Goal: Task Accomplishment & Management: Manage account settings

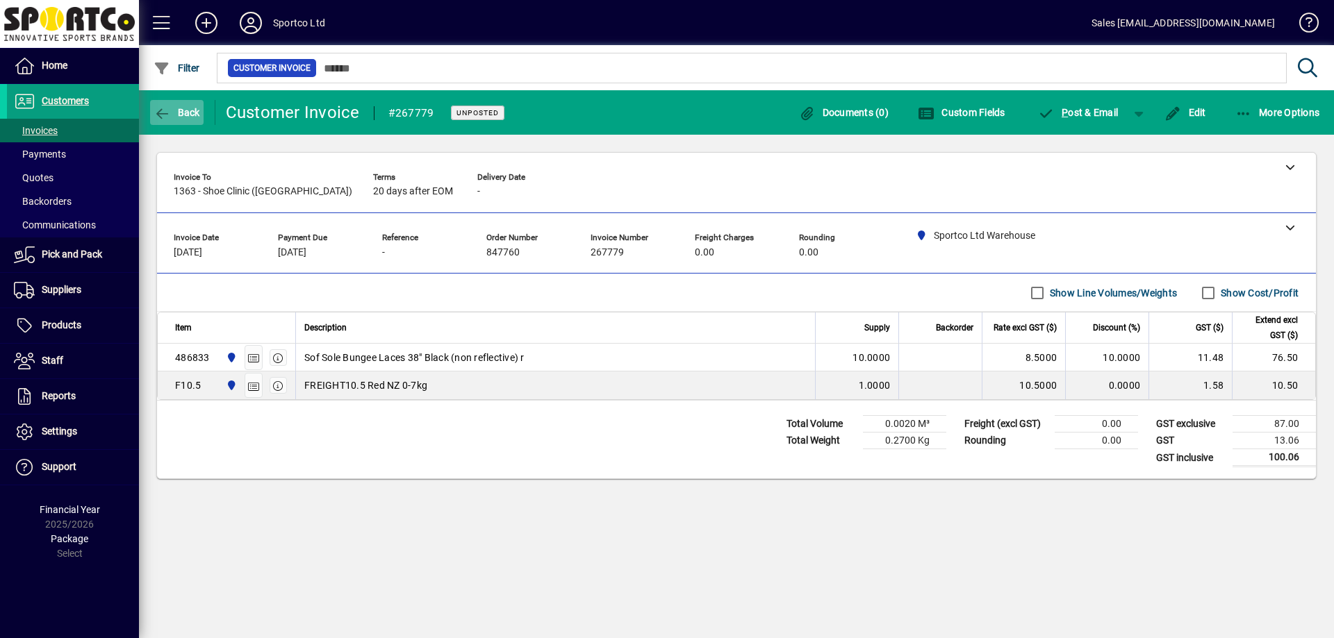
click at [178, 113] on span "Back" at bounding box center [177, 112] width 47 height 11
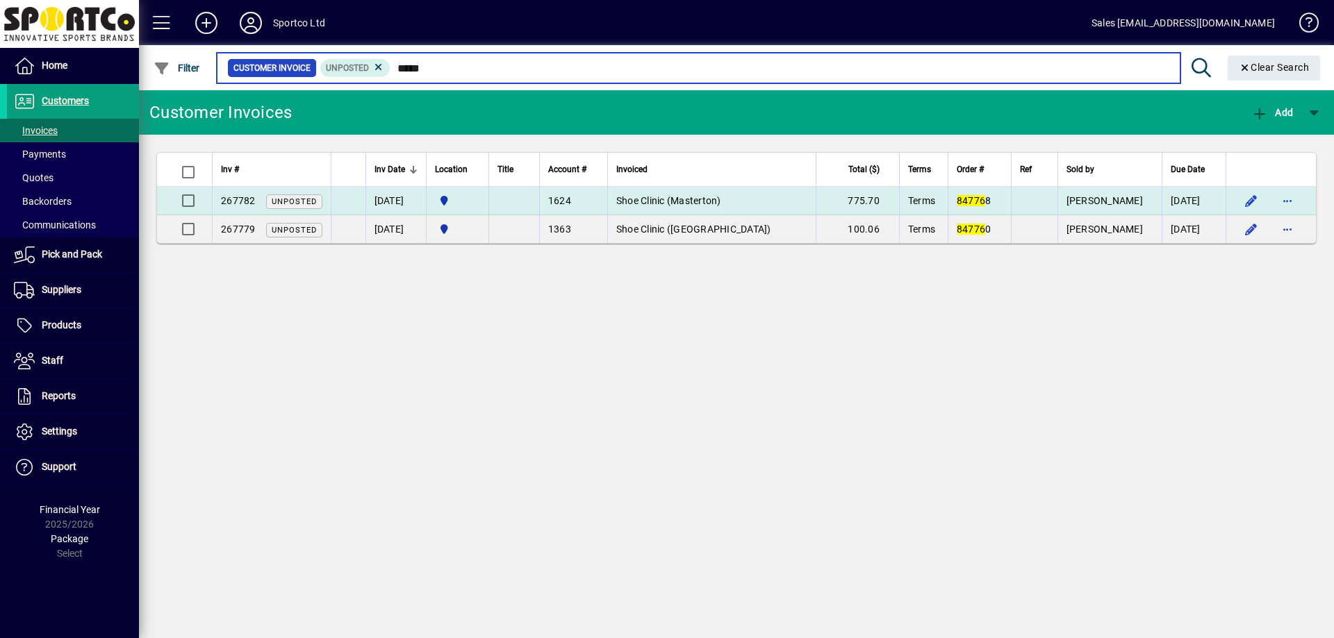
type input "*****"
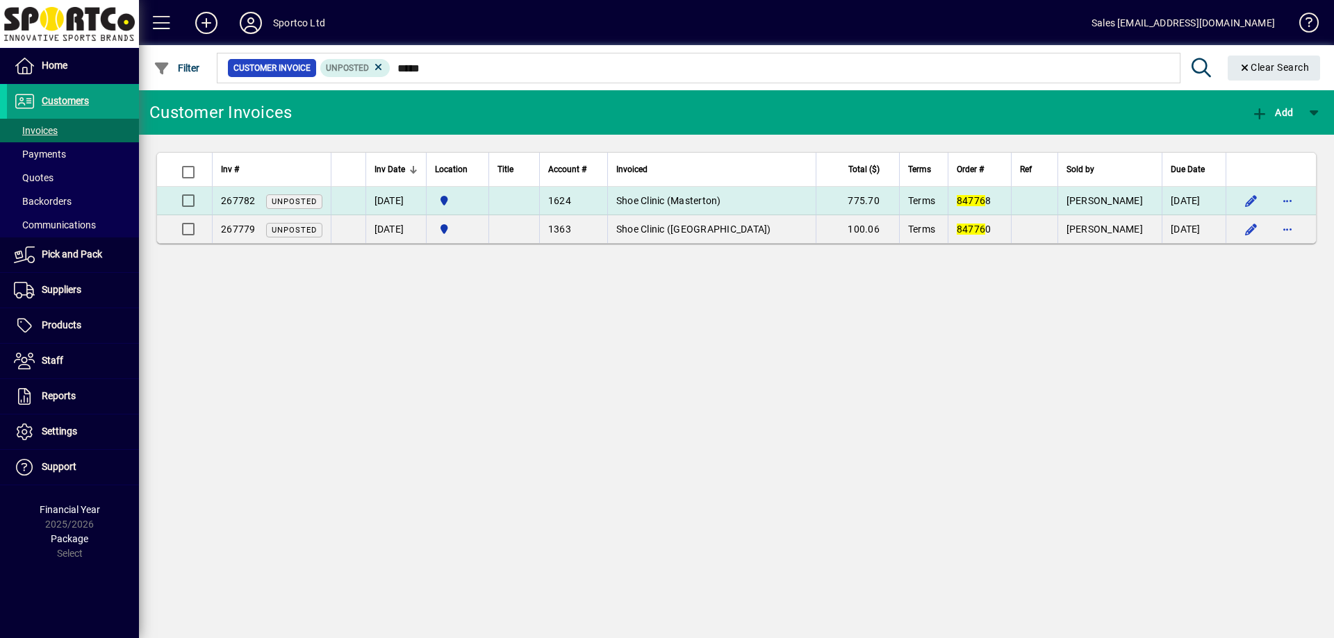
click at [691, 200] on span "Shoe Clinic (Masterton)" at bounding box center [668, 200] width 105 height 11
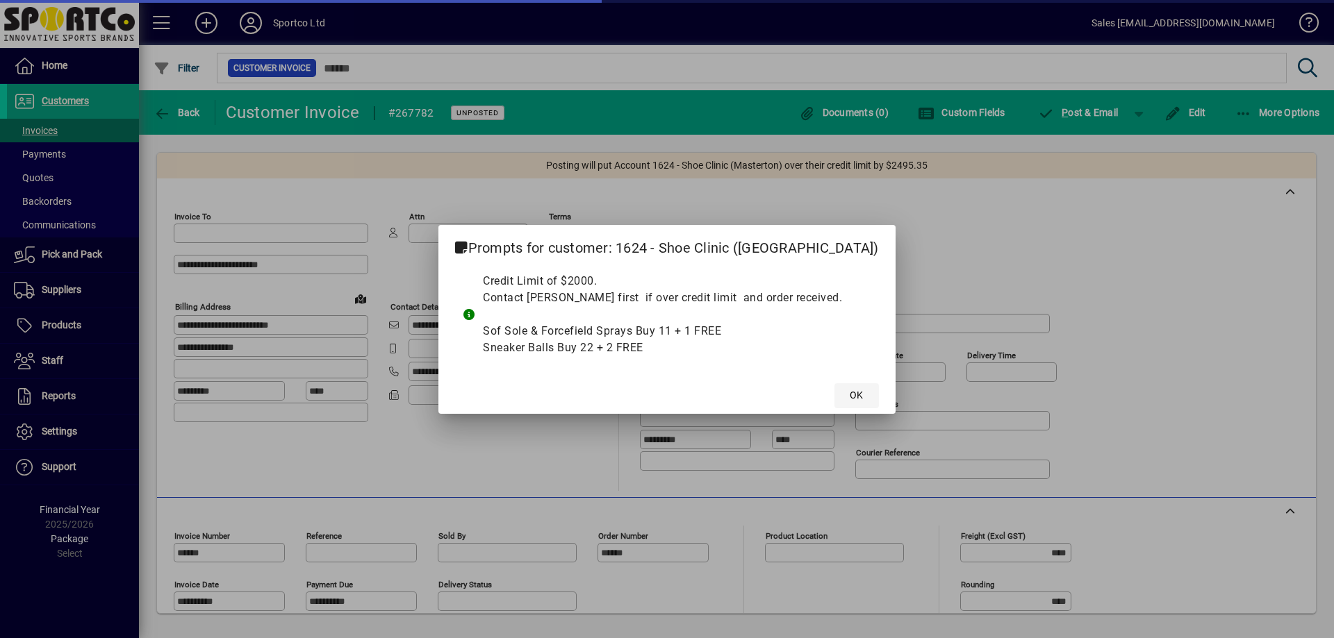
type input "**********"
click at [850, 399] on span "OK" at bounding box center [856, 395] width 13 height 15
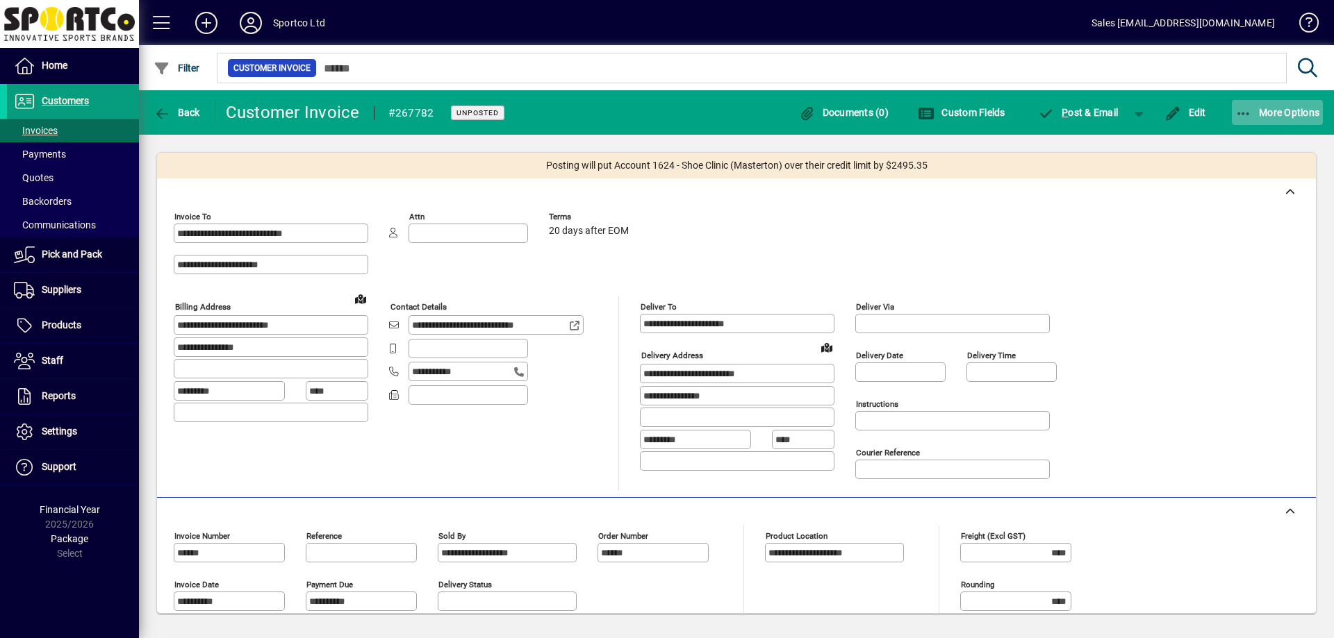
click at [1265, 120] on span "button" at bounding box center [1278, 112] width 92 height 33
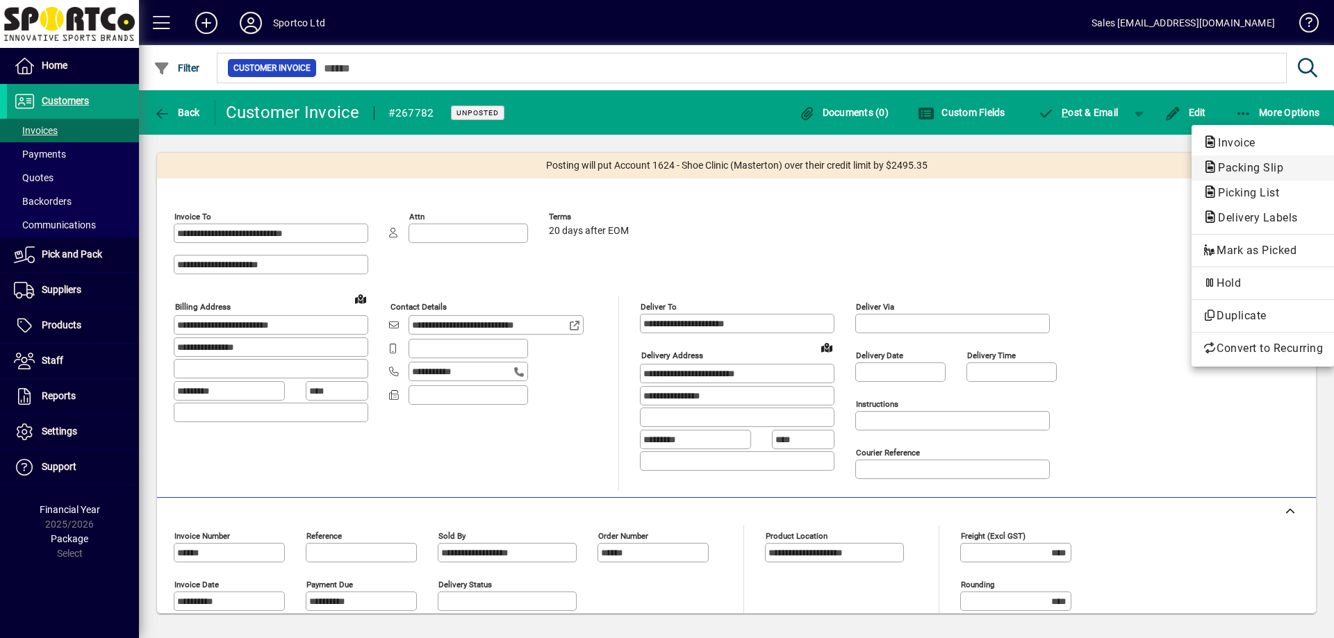
click at [1233, 175] on span "Packing Slip" at bounding box center [1263, 168] width 120 height 17
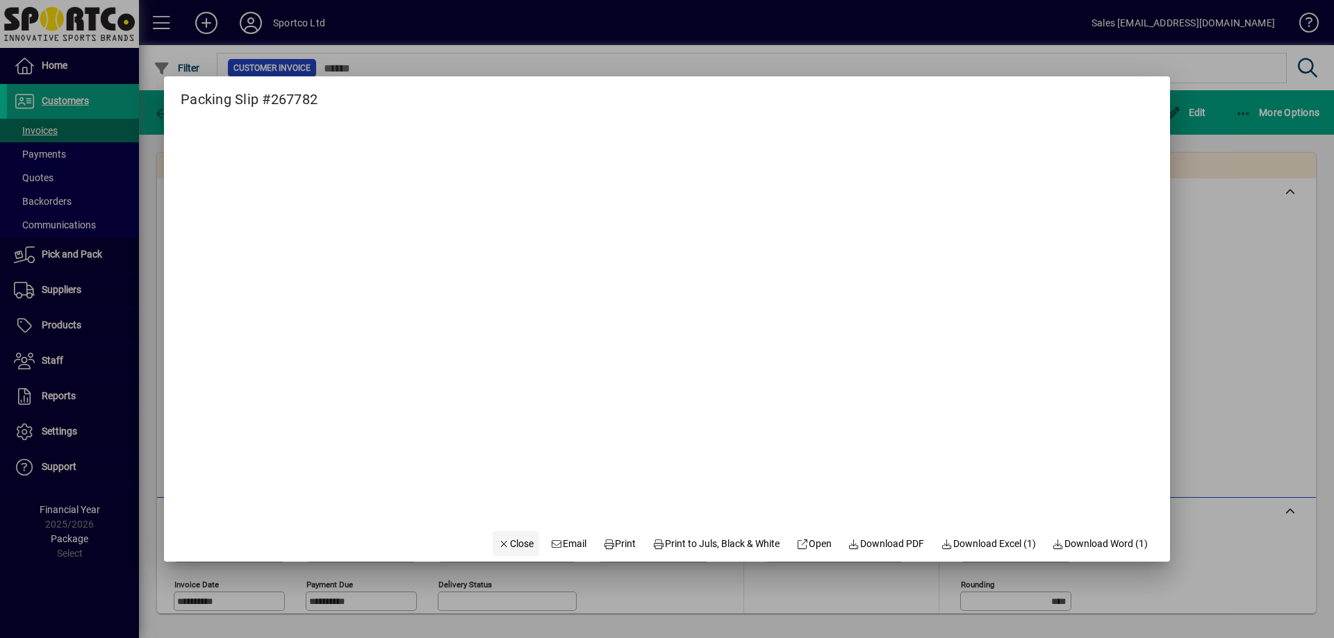
click at [498, 544] on span "Close" at bounding box center [516, 544] width 36 height 15
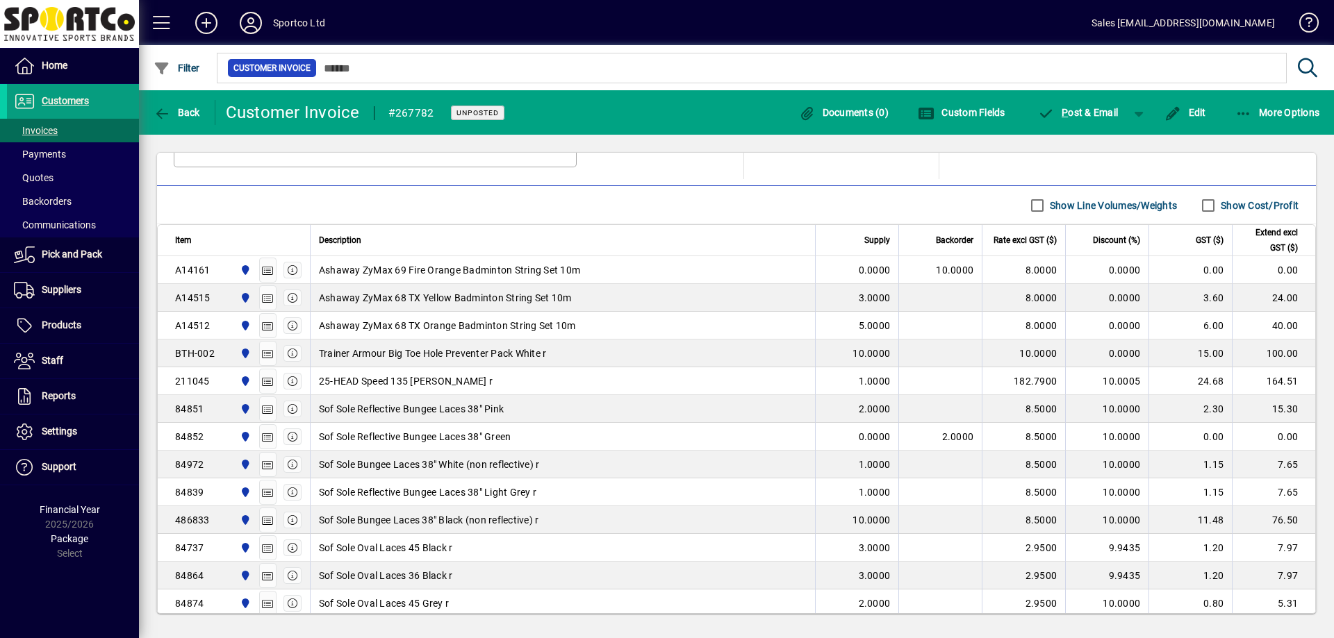
scroll to position [145, 0]
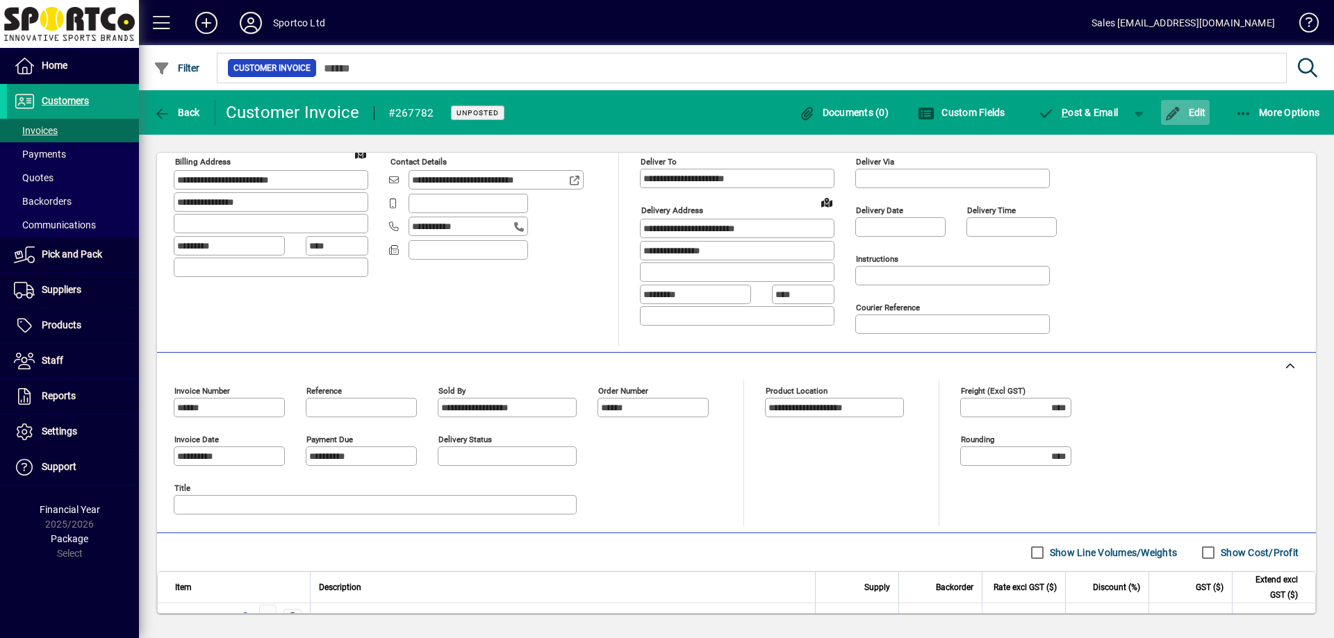
click at [1198, 115] on span "Edit" at bounding box center [1185, 112] width 42 height 11
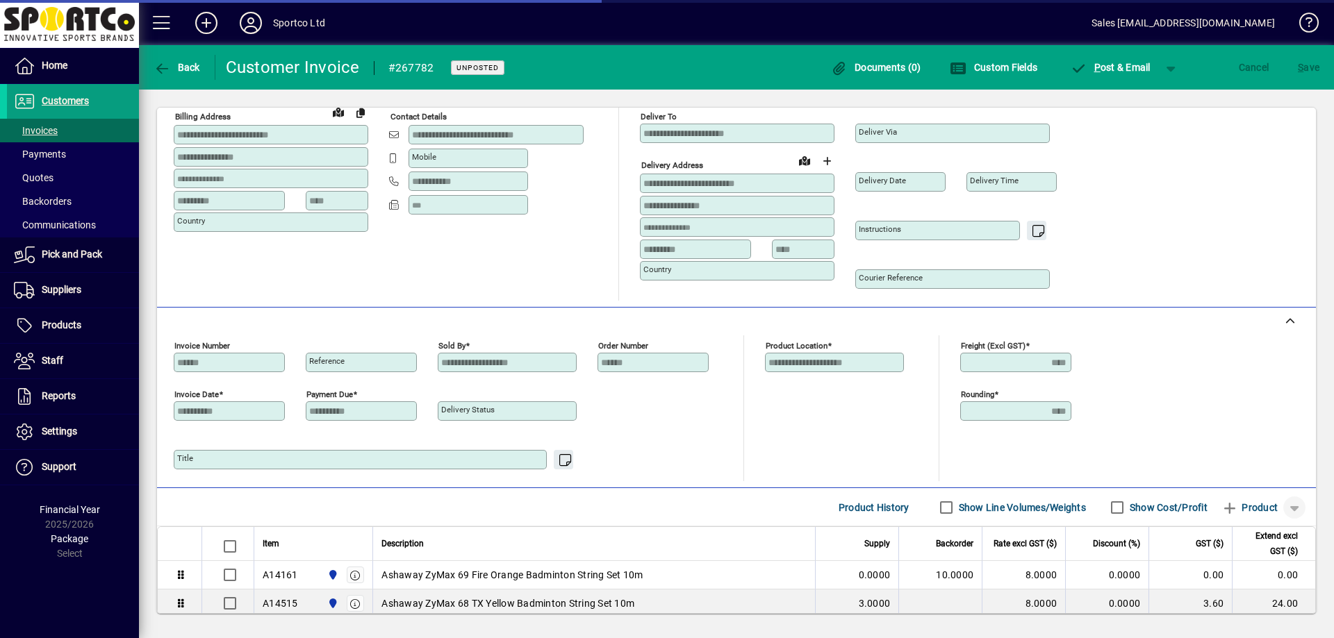
click at [1286, 509] on span "button" at bounding box center [1294, 507] width 33 height 33
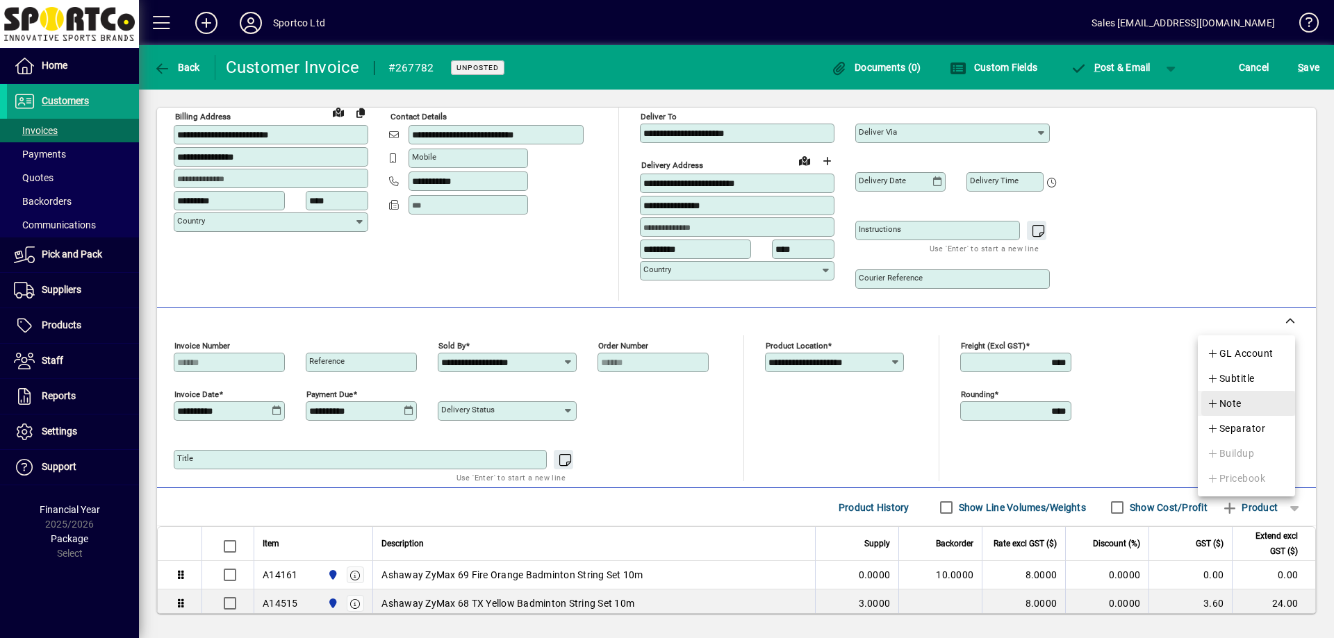
click at [1238, 406] on span "Note" at bounding box center [1224, 403] width 35 height 17
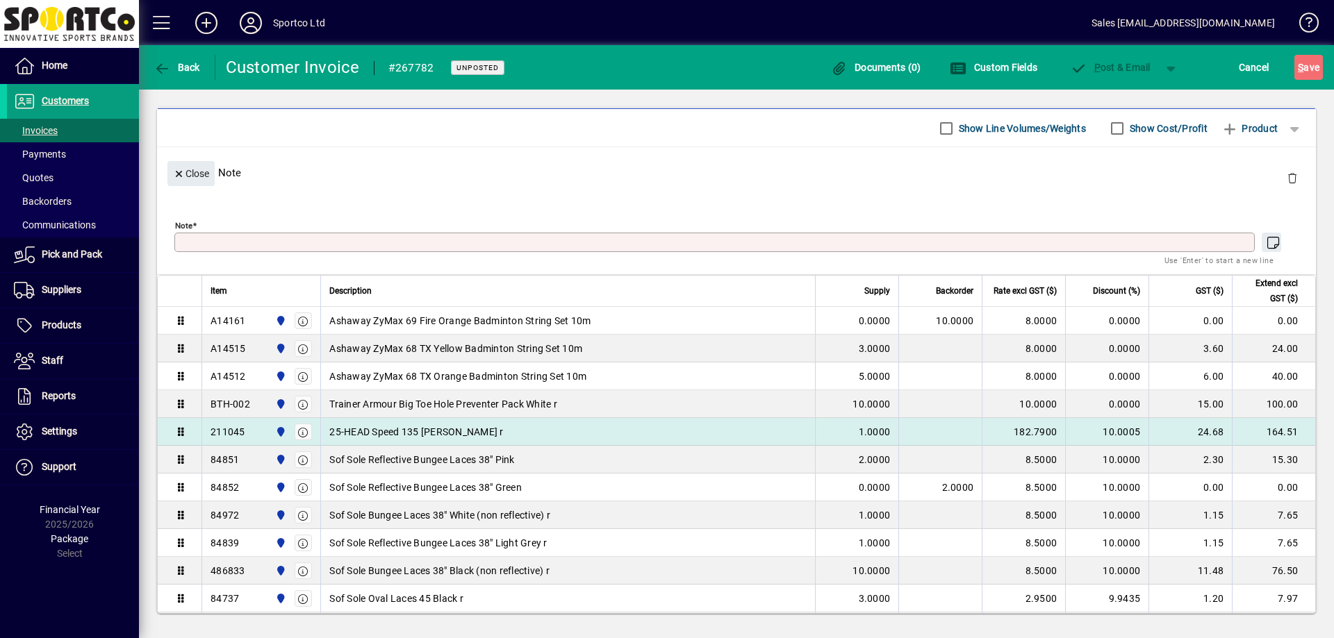
scroll to position [197, 0]
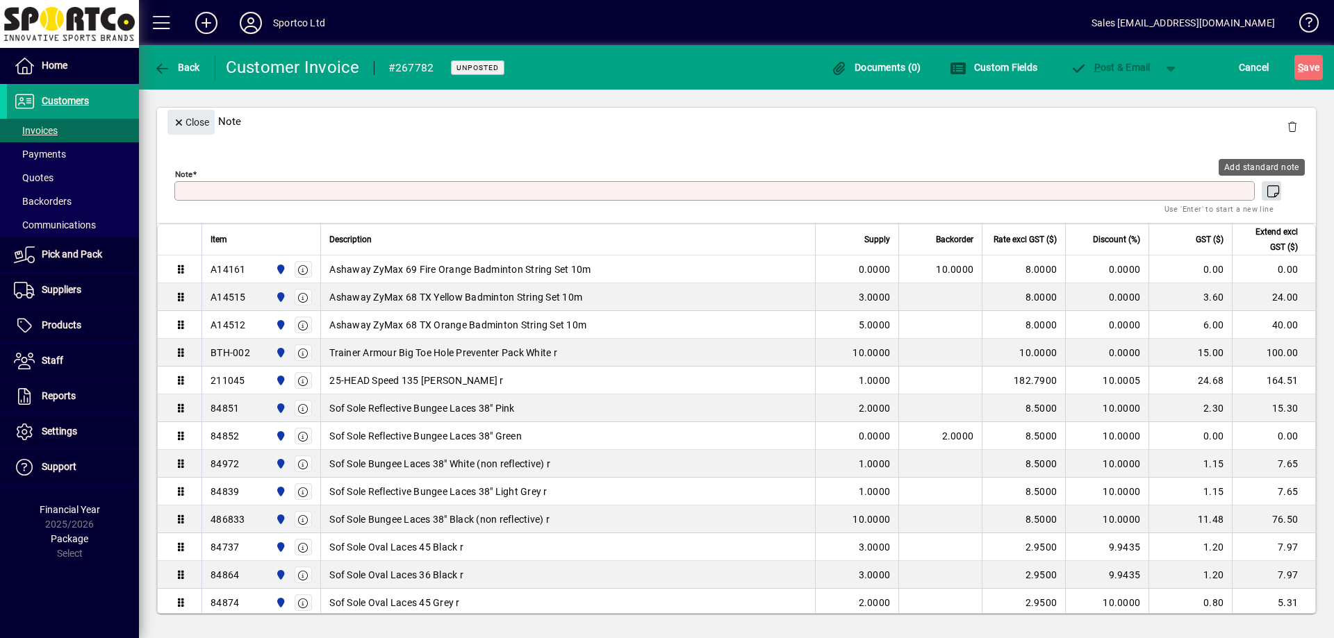
click at [1264, 194] on icon "button" at bounding box center [1272, 192] width 17 height 14
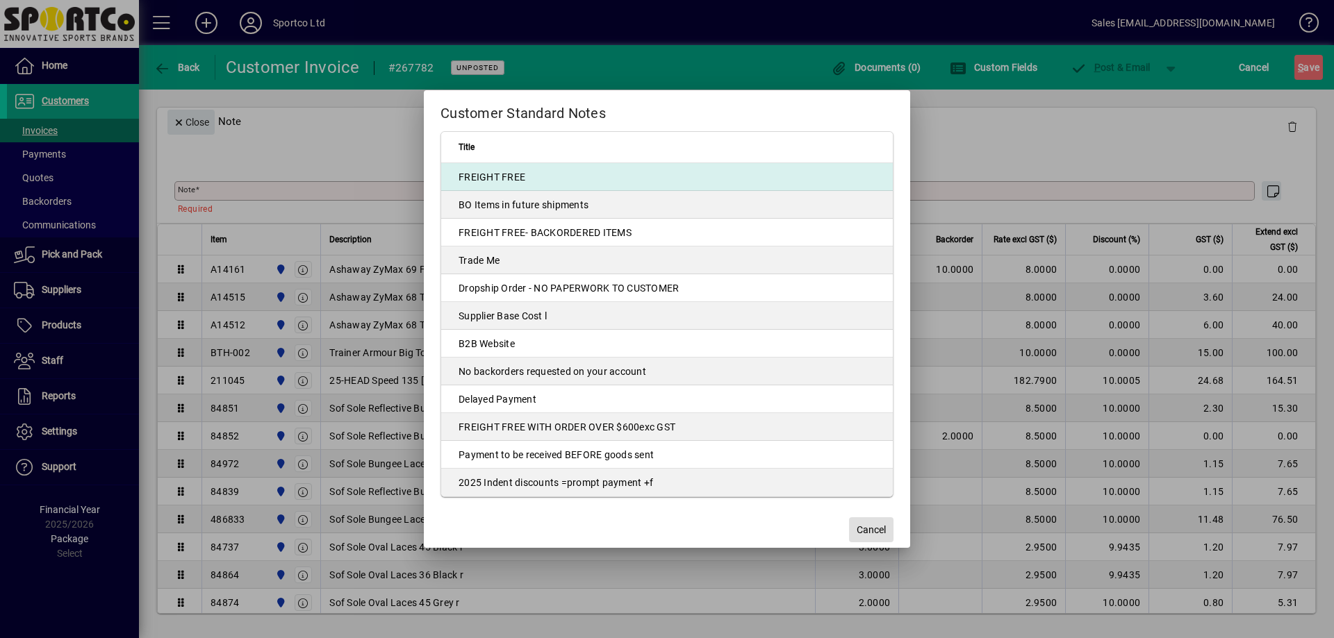
click at [480, 174] on td "FREIGHT FREE" at bounding box center [667, 177] width 452 height 28
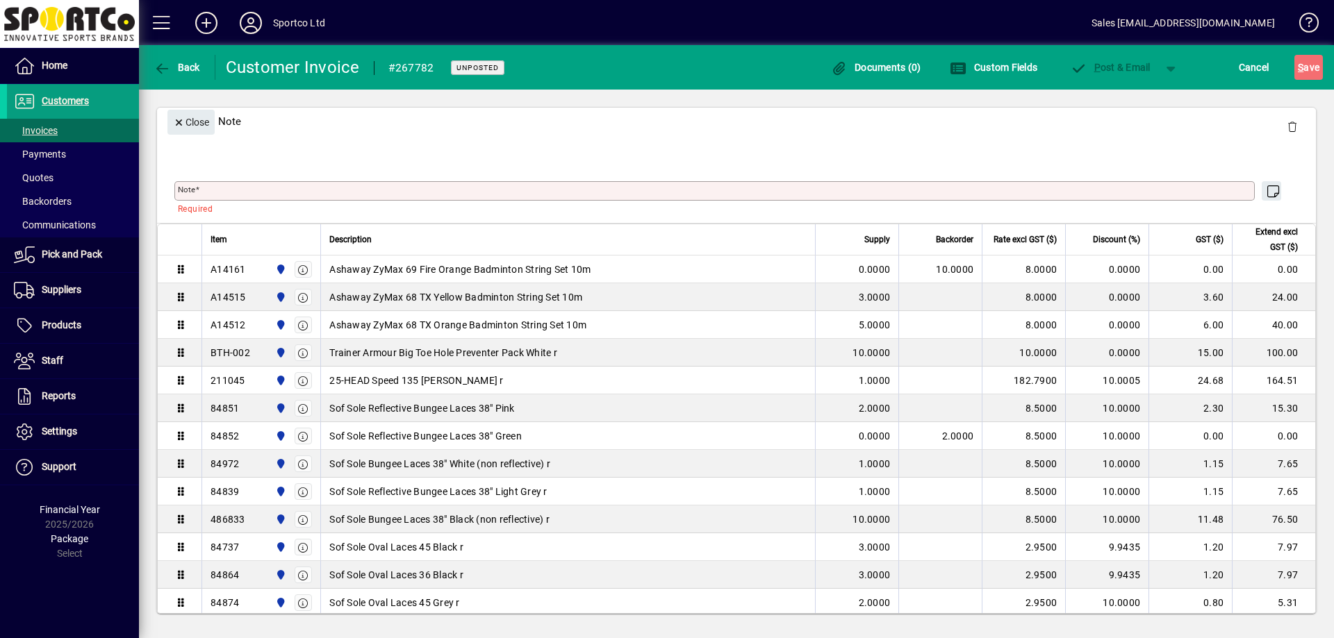
type textarea "**********"
click at [1266, 190] on icon "button" at bounding box center [1272, 192] width 17 height 14
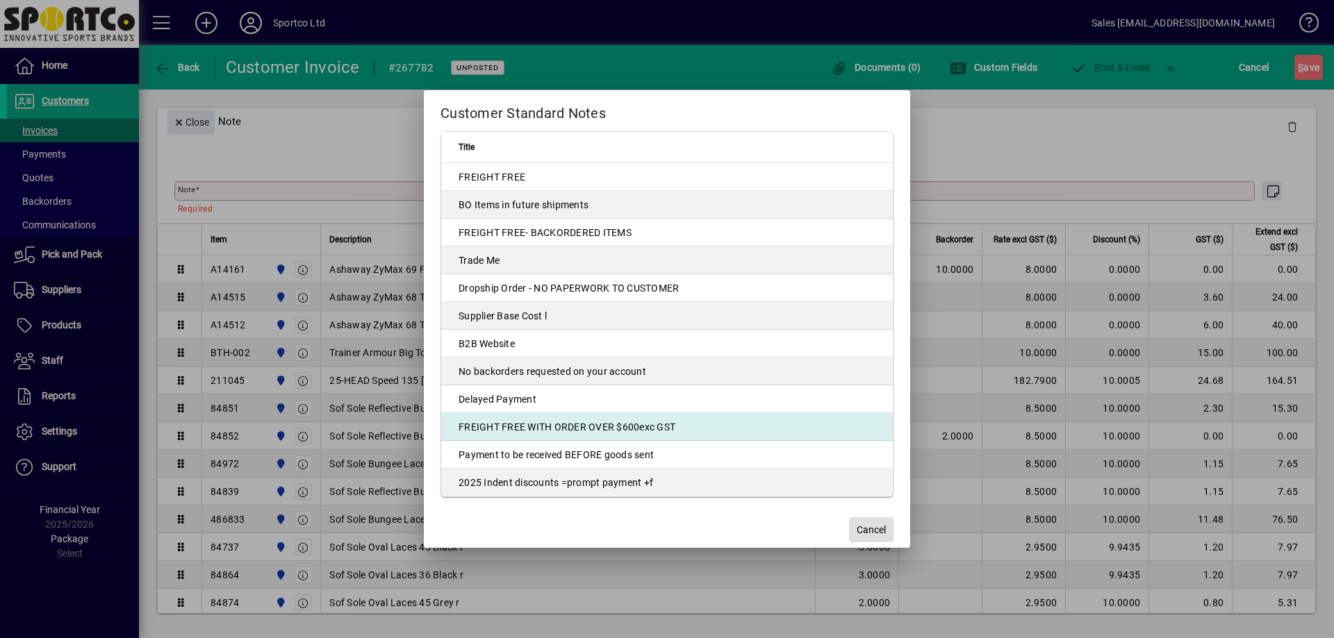
click at [631, 431] on td "FREIGHT FREE WITH ORDER OVER $600exc GST" at bounding box center [667, 427] width 452 height 28
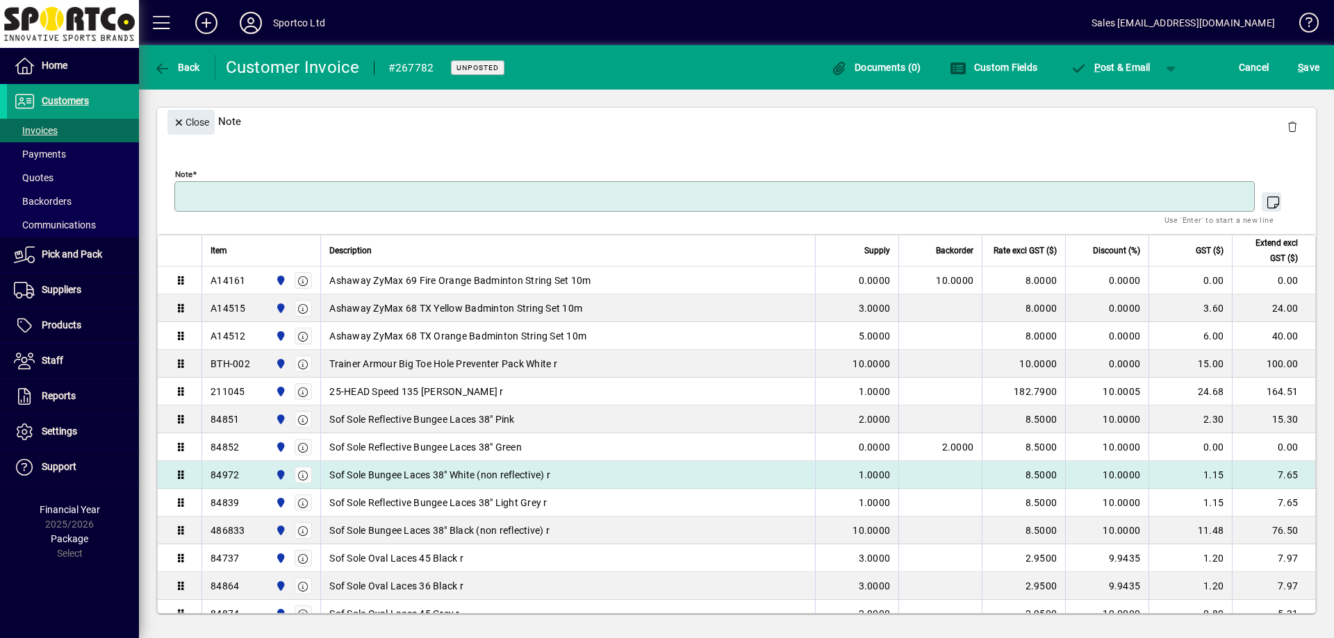
type textarea "**********"
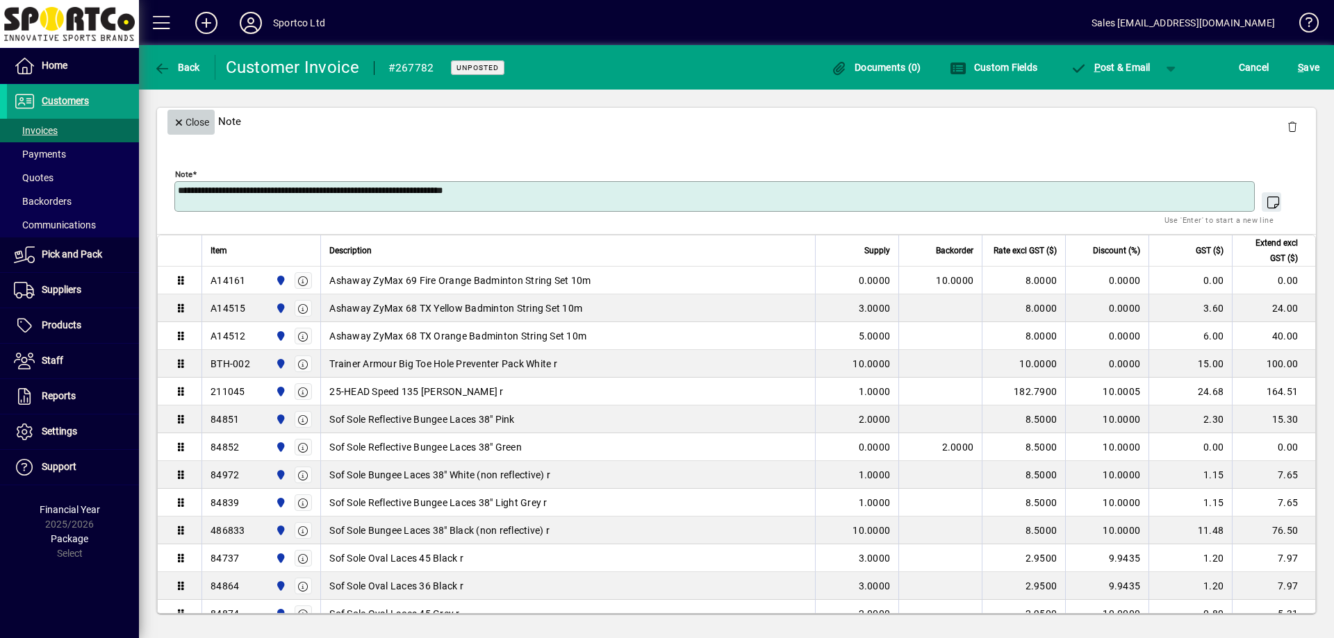
drag, startPoint x: 191, startPoint y: 118, endPoint x: 641, endPoint y: 125, distance: 450.2
click at [192, 118] on span "Close" at bounding box center [191, 122] width 36 height 23
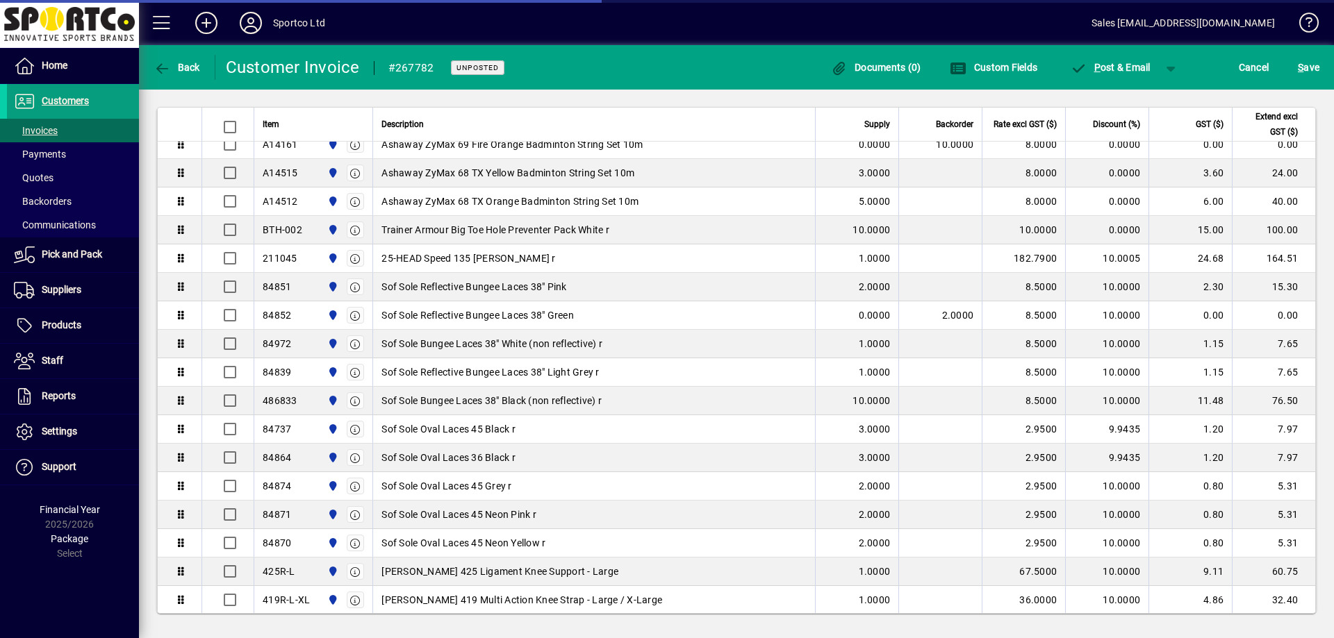
scroll to position [58, 0]
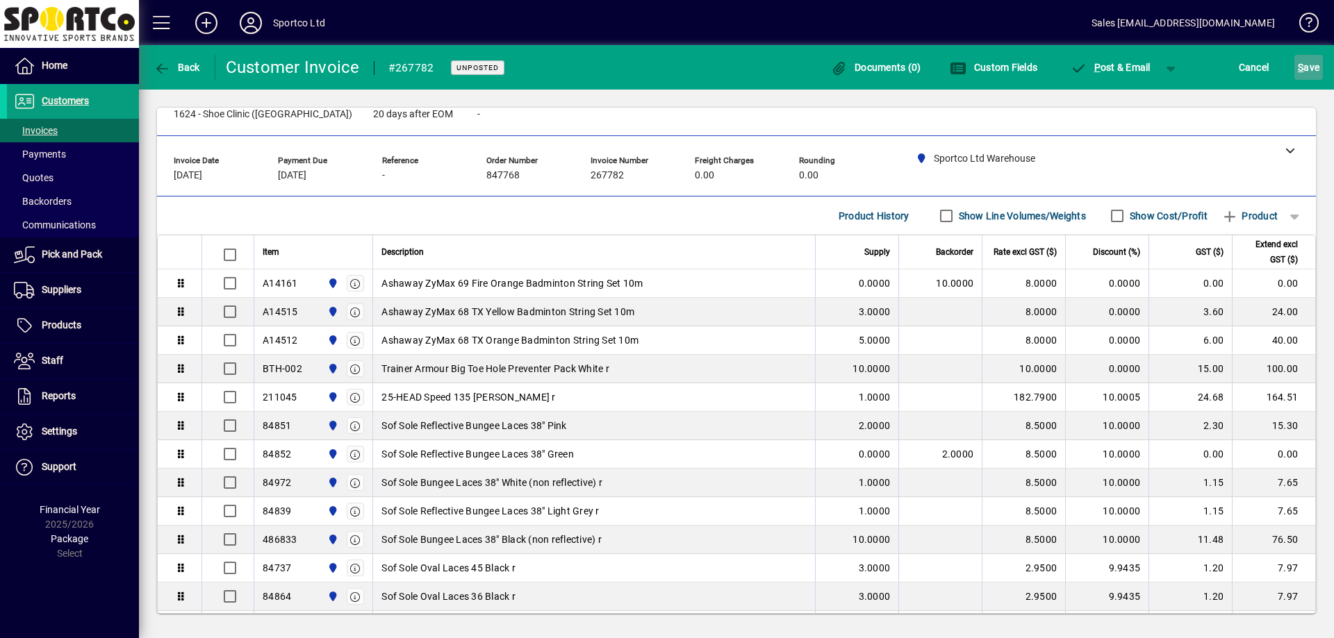
click at [1301, 67] on span "S" at bounding box center [1301, 67] width 6 height 11
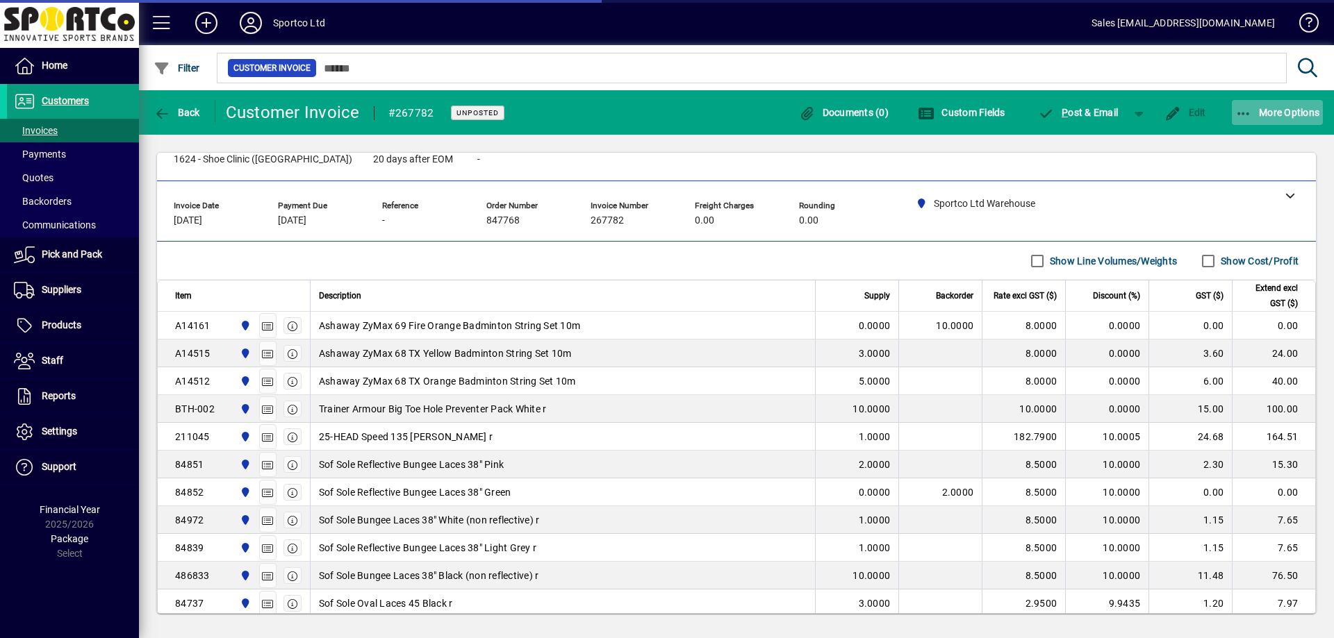
click at [1271, 114] on span "More Options" at bounding box center [1277, 112] width 85 height 11
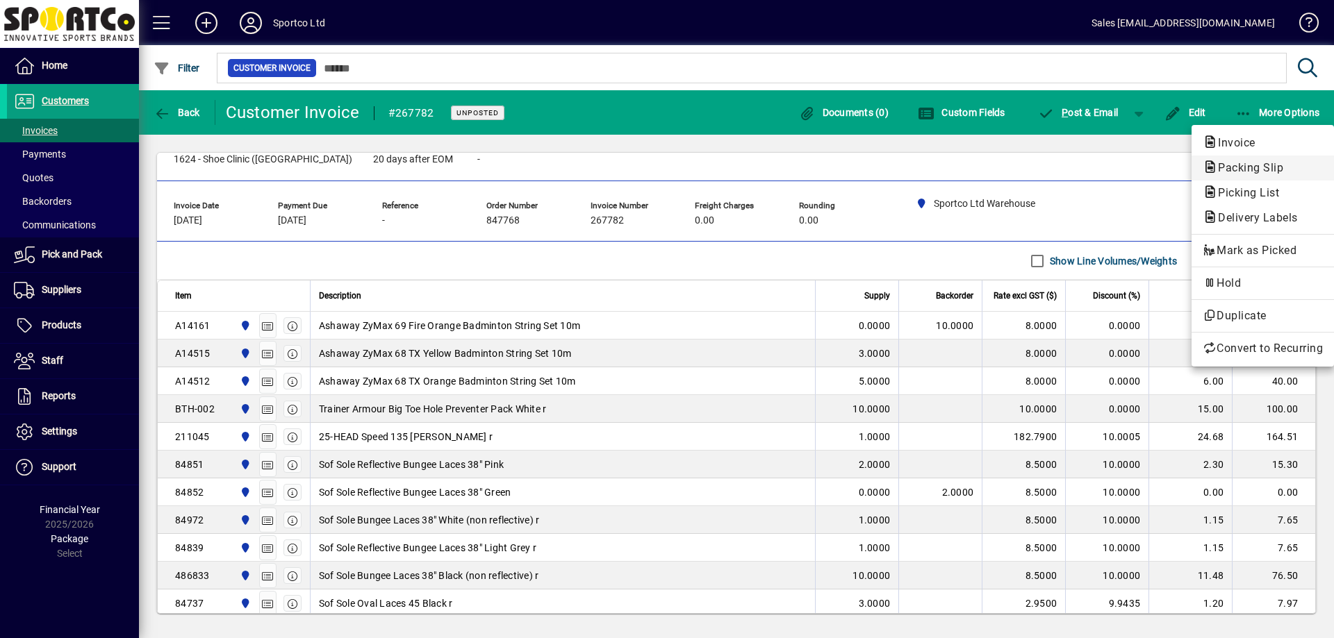
click at [1245, 169] on span "Packing Slip" at bounding box center [1247, 167] width 88 height 13
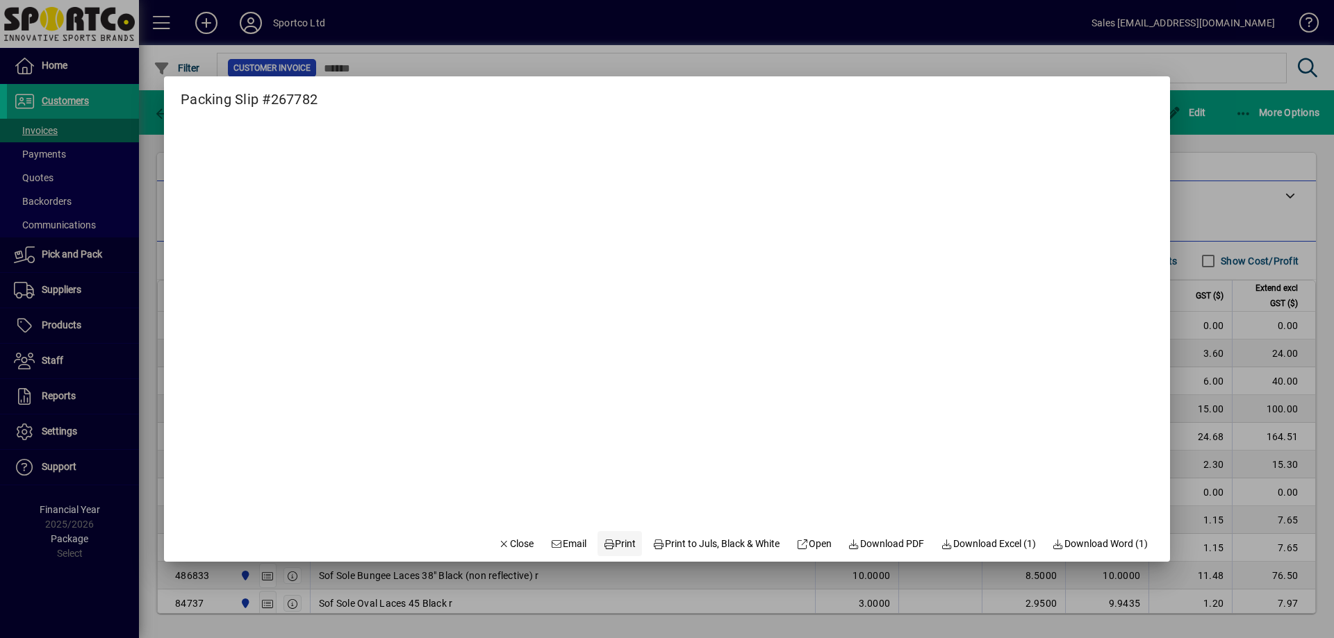
click at [617, 546] on span "Print" at bounding box center [619, 544] width 33 height 15
click at [510, 543] on span "Close" at bounding box center [516, 544] width 36 height 15
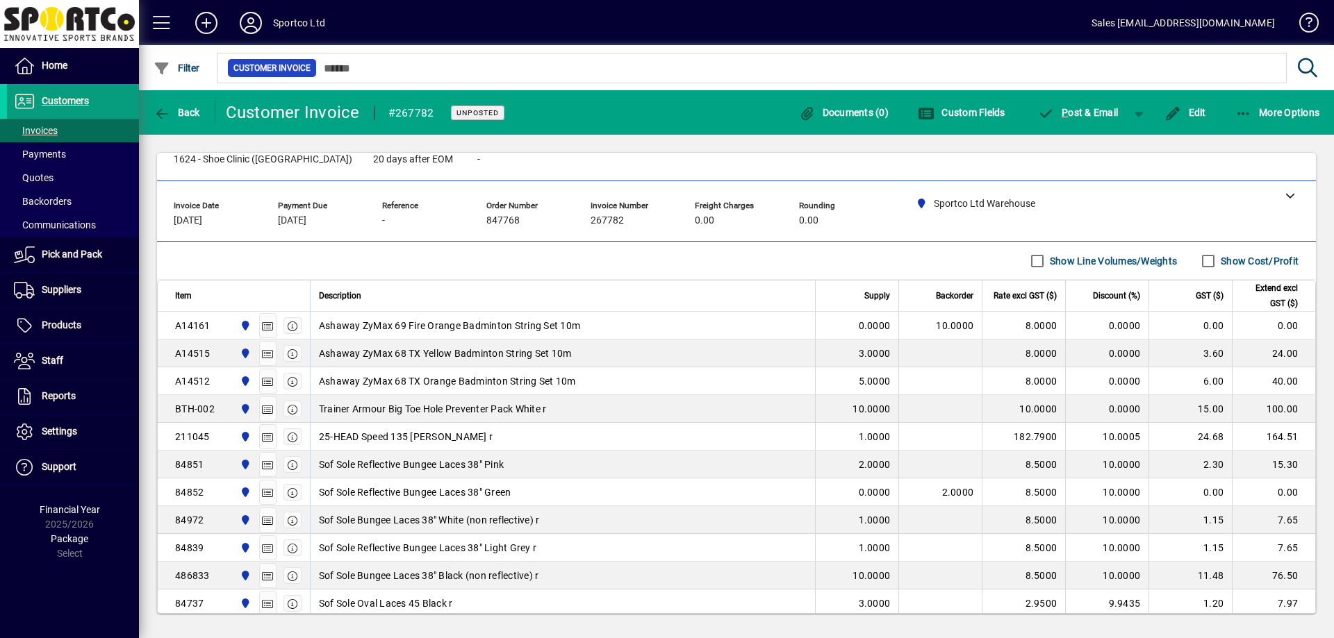
scroll to position [0, 0]
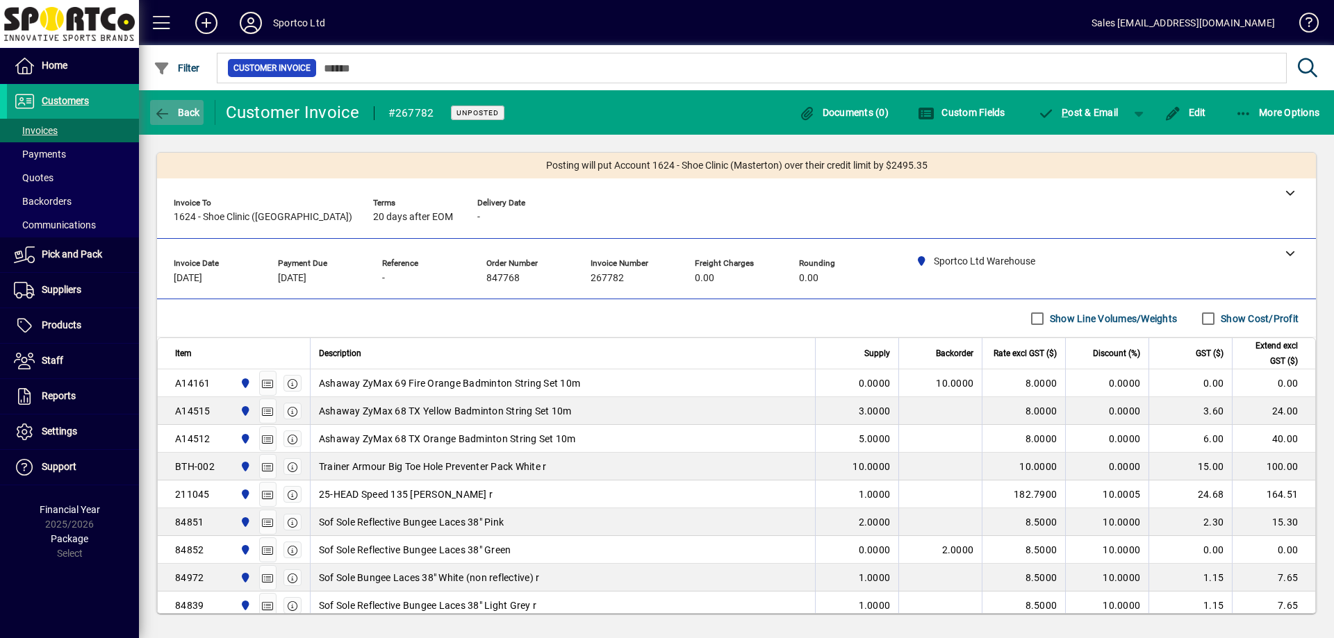
click at [176, 113] on span "Back" at bounding box center [177, 112] width 47 height 11
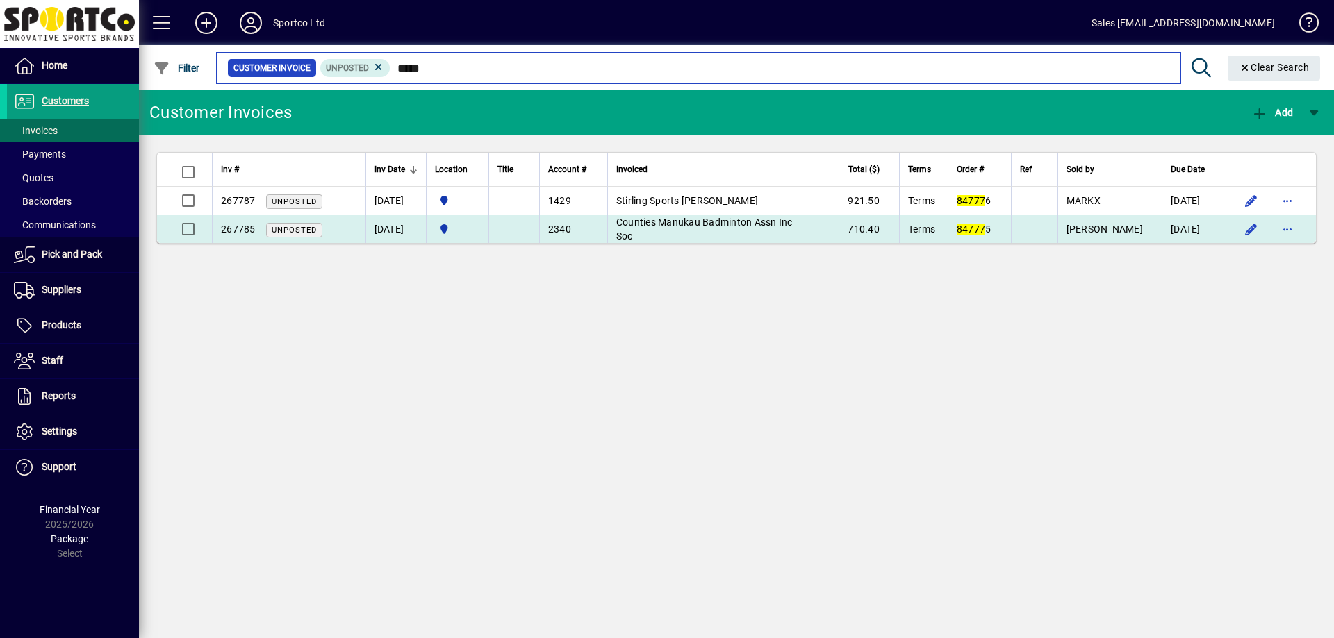
type input "*****"
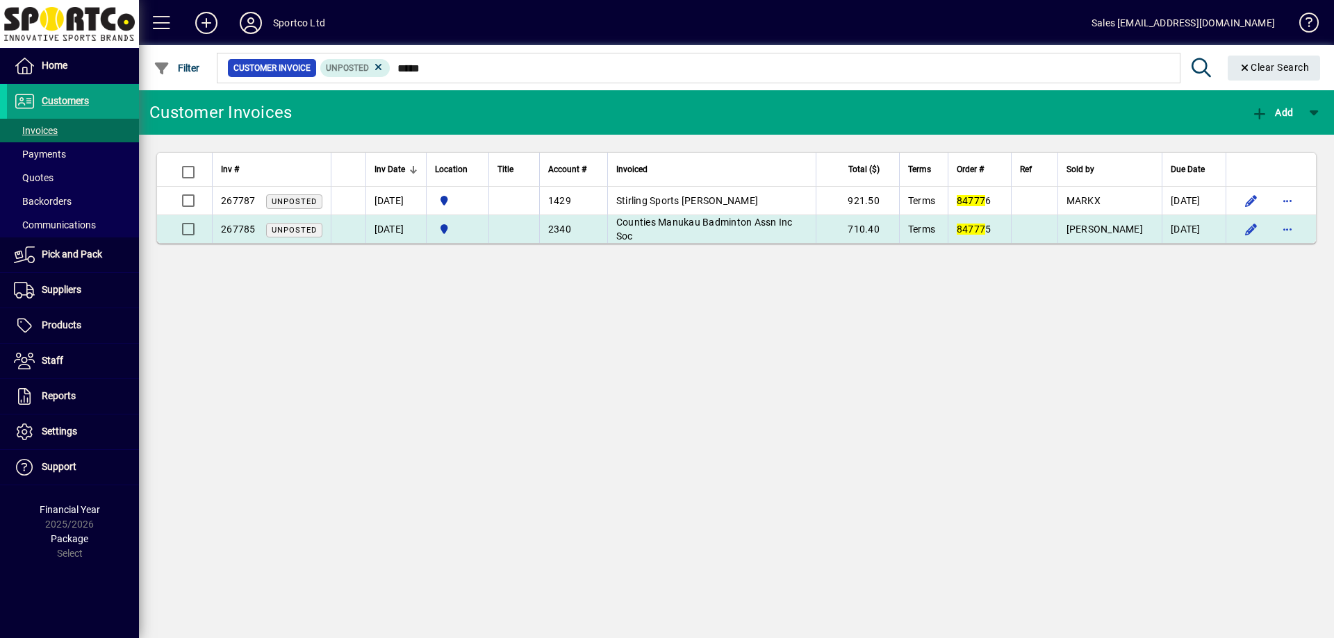
click at [709, 227] on span "Counties Manukau Badminton Assn Inc Soc" at bounding box center [704, 229] width 176 height 25
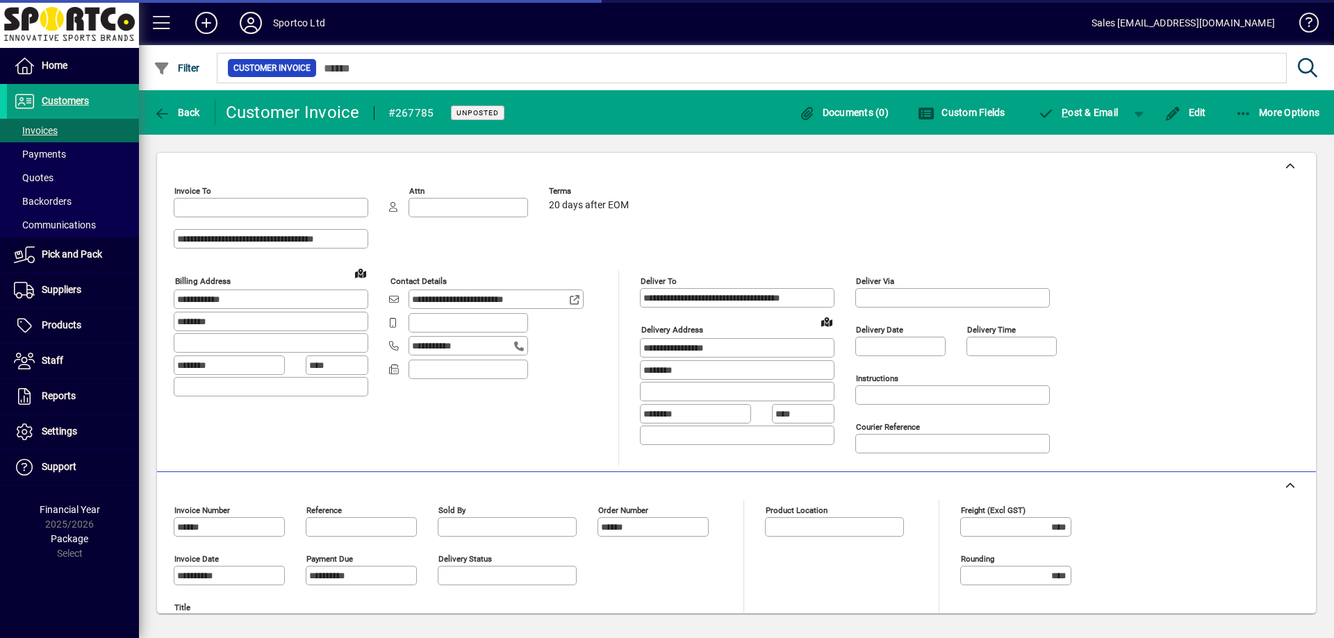
type input "**********"
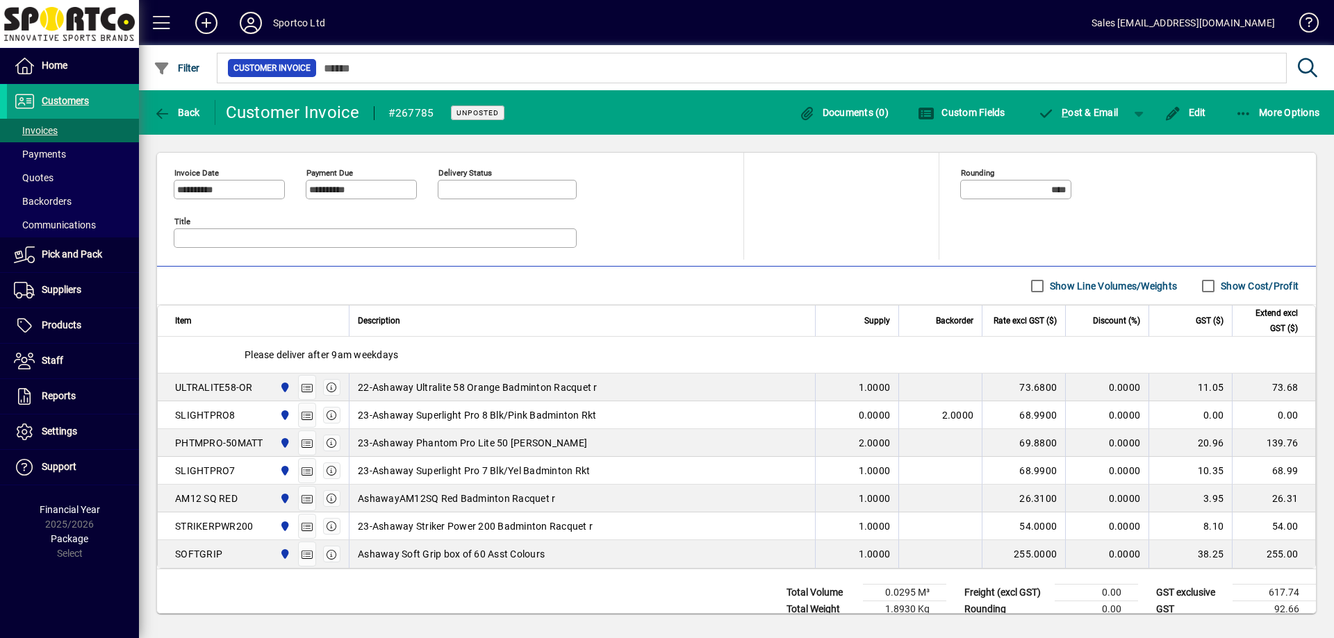
scroll to position [420, 0]
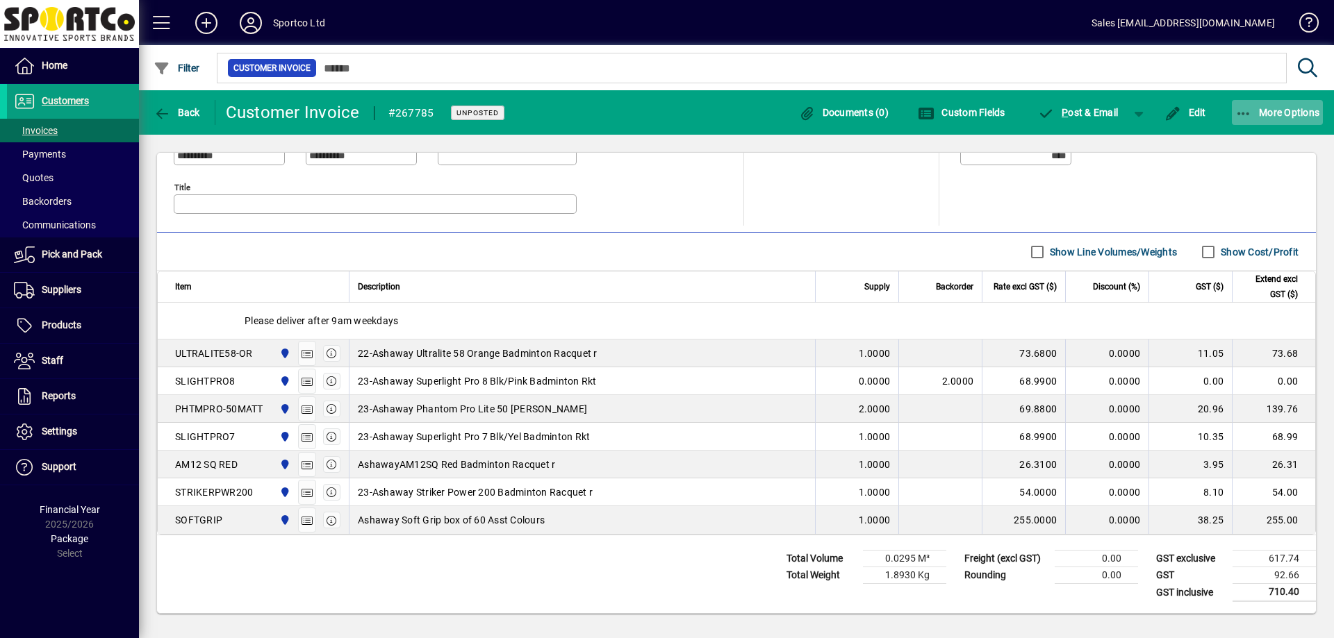
click at [1268, 115] on span "More Options" at bounding box center [1277, 112] width 85 height 11
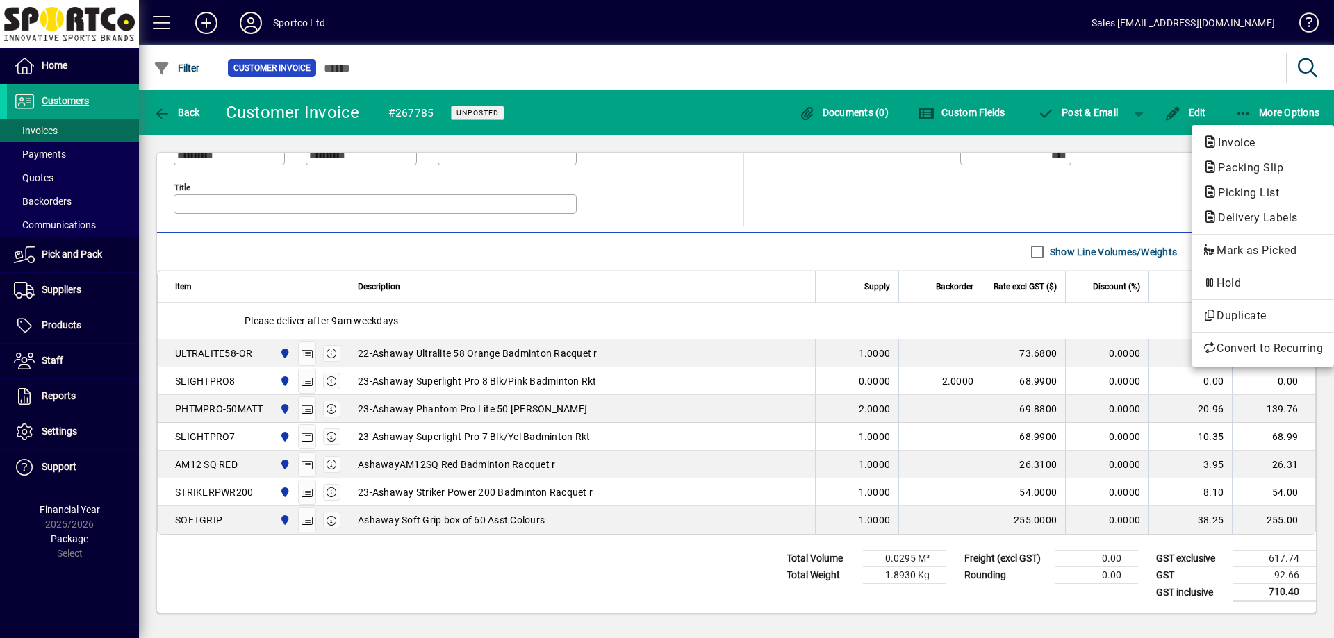
click at [1134, 198] on div at bounding box center [667, 319] width 1334 height 638
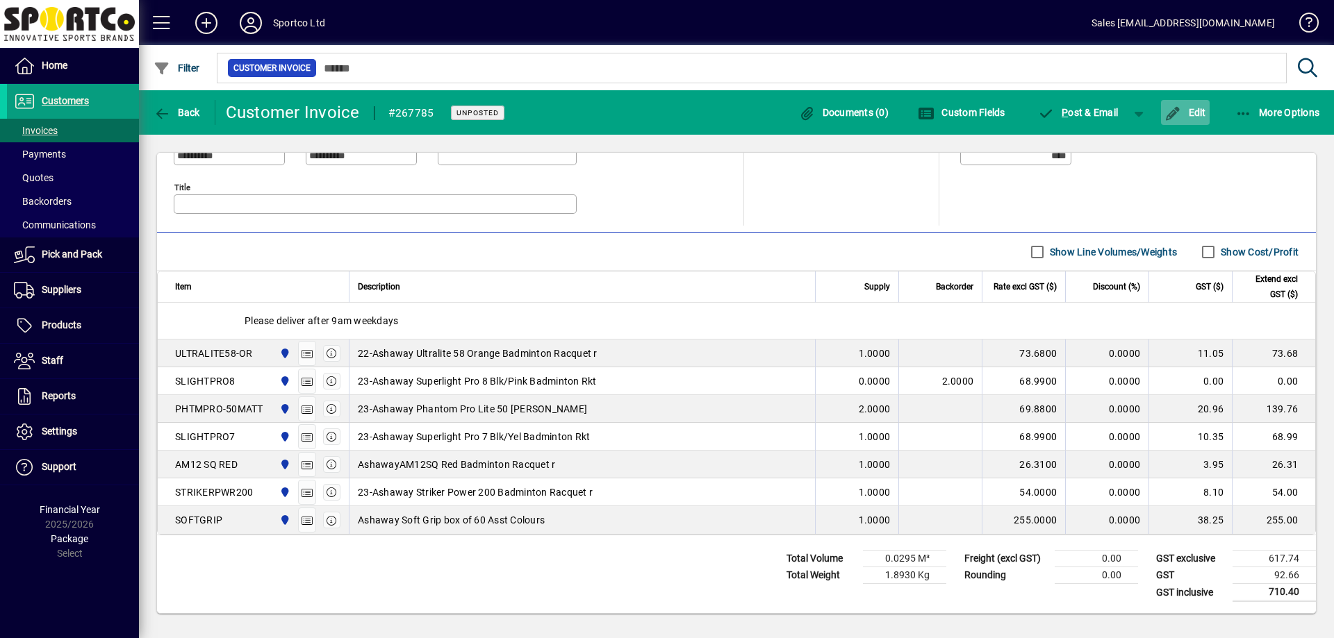
click at [1195, 113] on span "Edit" at bounding box center [1185, 112] width 42 height 11
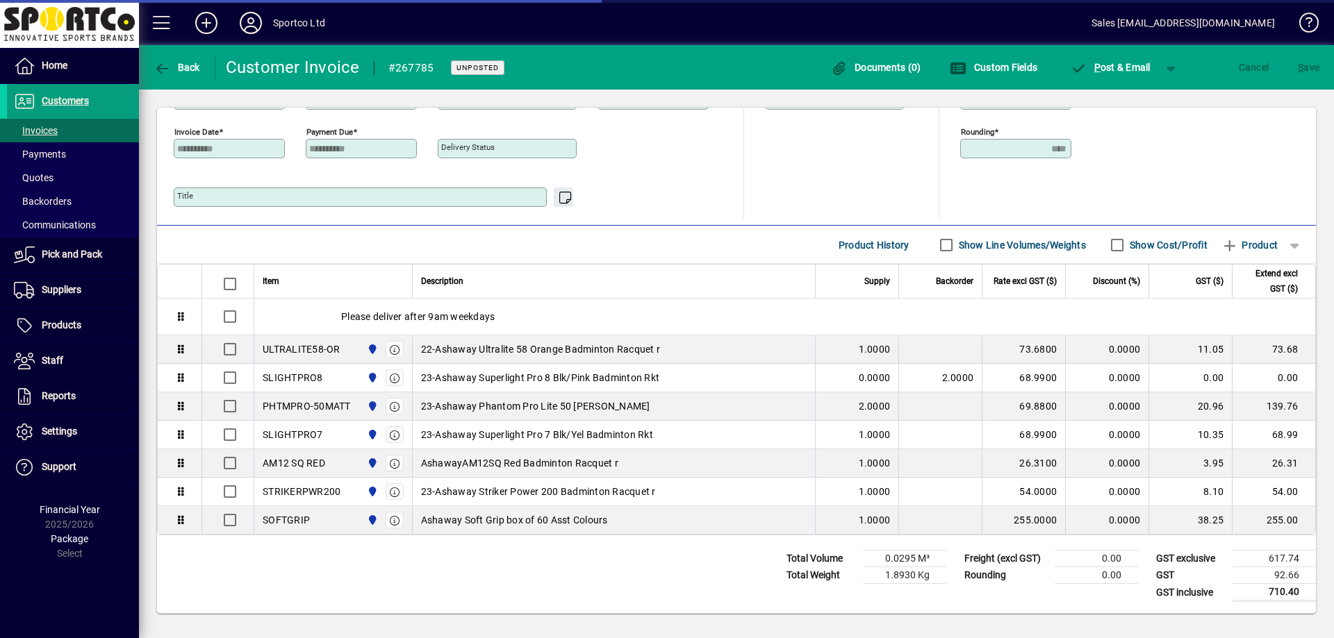
scroll to position [382, 0]
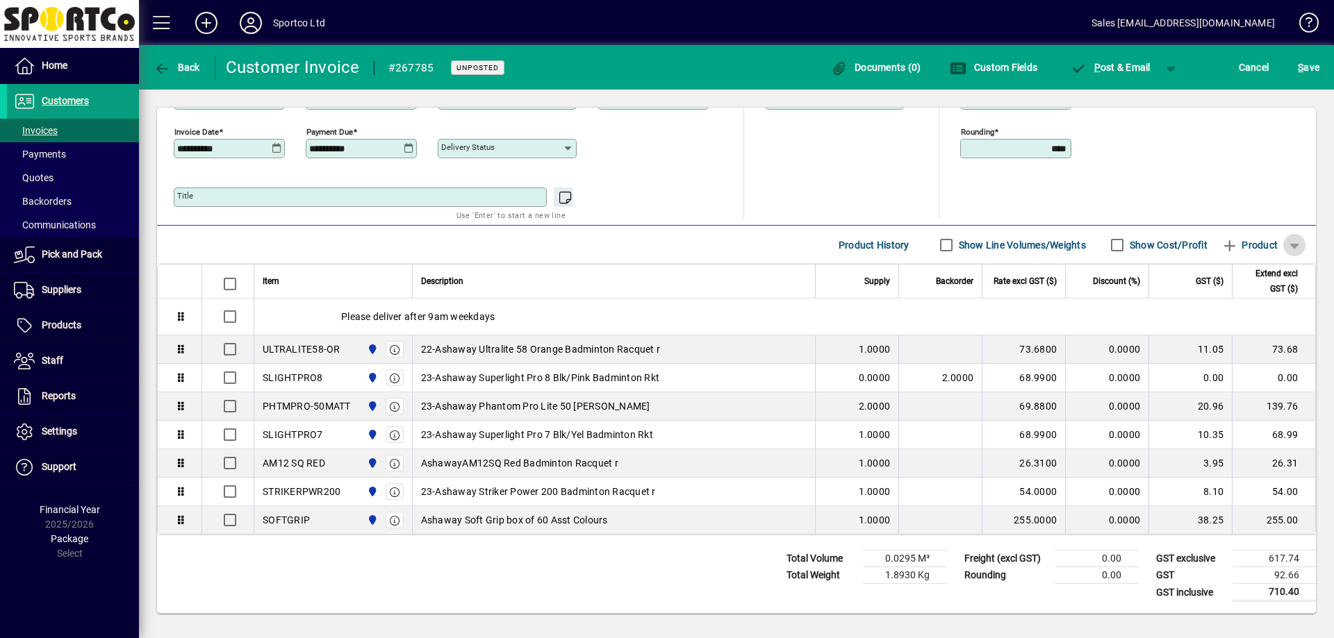
click at [1283, 238] on span "button" at bounding box center [1294, 245] width 33 height 33
click at [1239, 327] on span "Note" at bounding box center [1224, 324] width 35 height 17
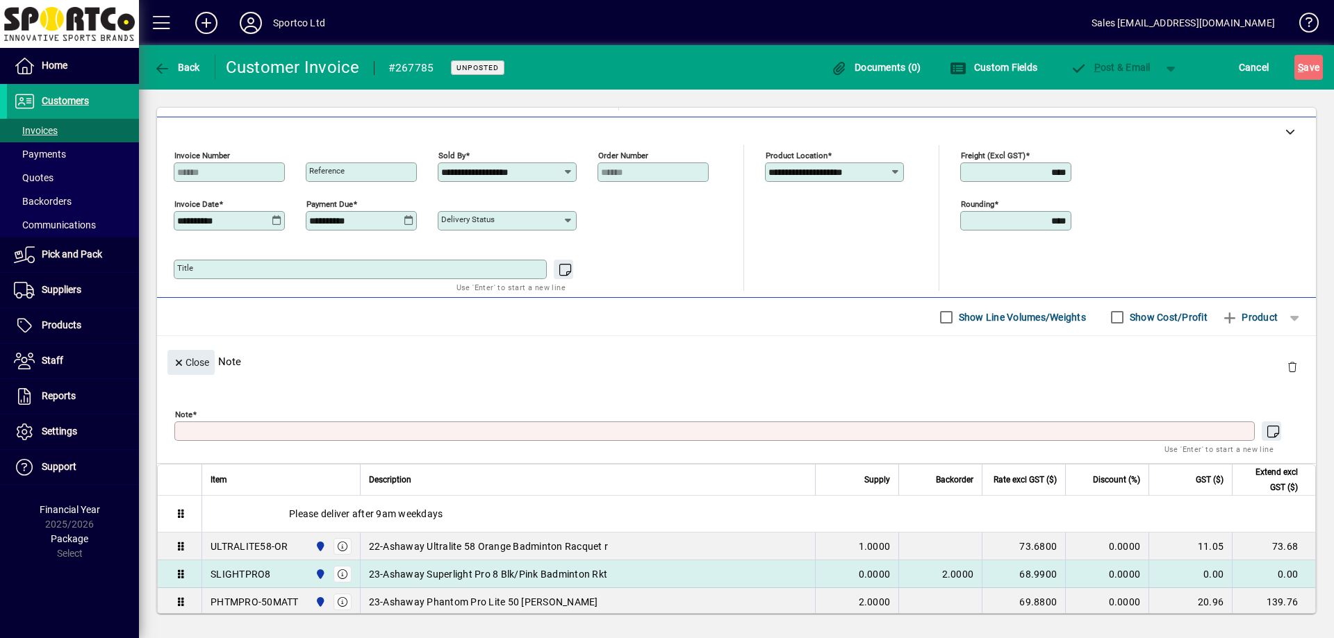
scroll to position [163, 0]
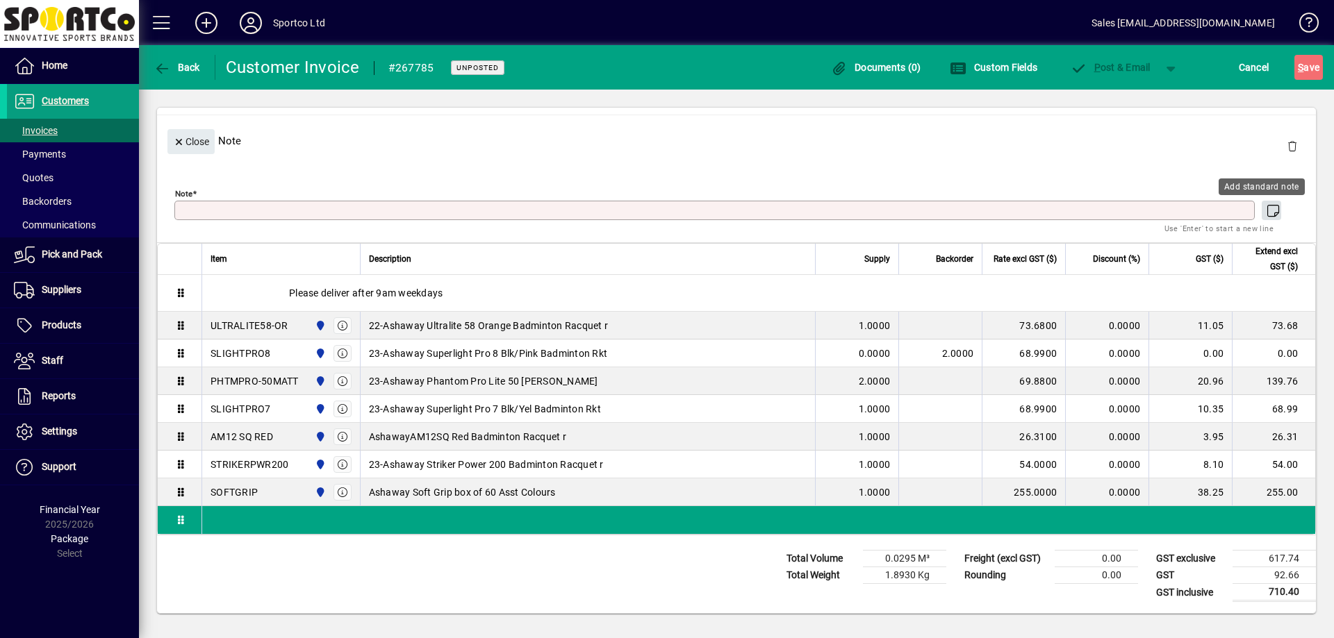
click at [1264, 212] on icon "button" at bounding box center [1272, 211] width 17 height 14
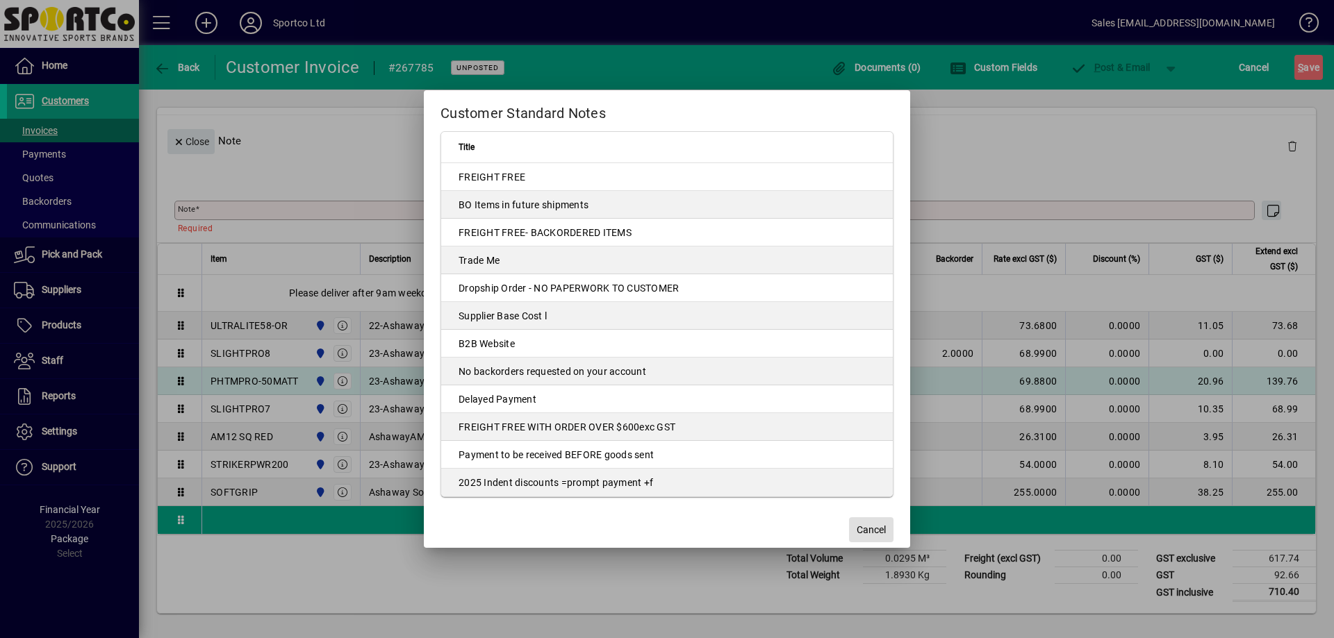
drag, startPoint x: 640, startPoint y: 427, endPoint x: 564, endPoint y: 381, distance: 88.2
click at [640, 426] on td "FREIGHT FREE WITH ORDER OVER $600exc GST" at bounding box center [667, 427] width 452 height 28
type textarea "**********"
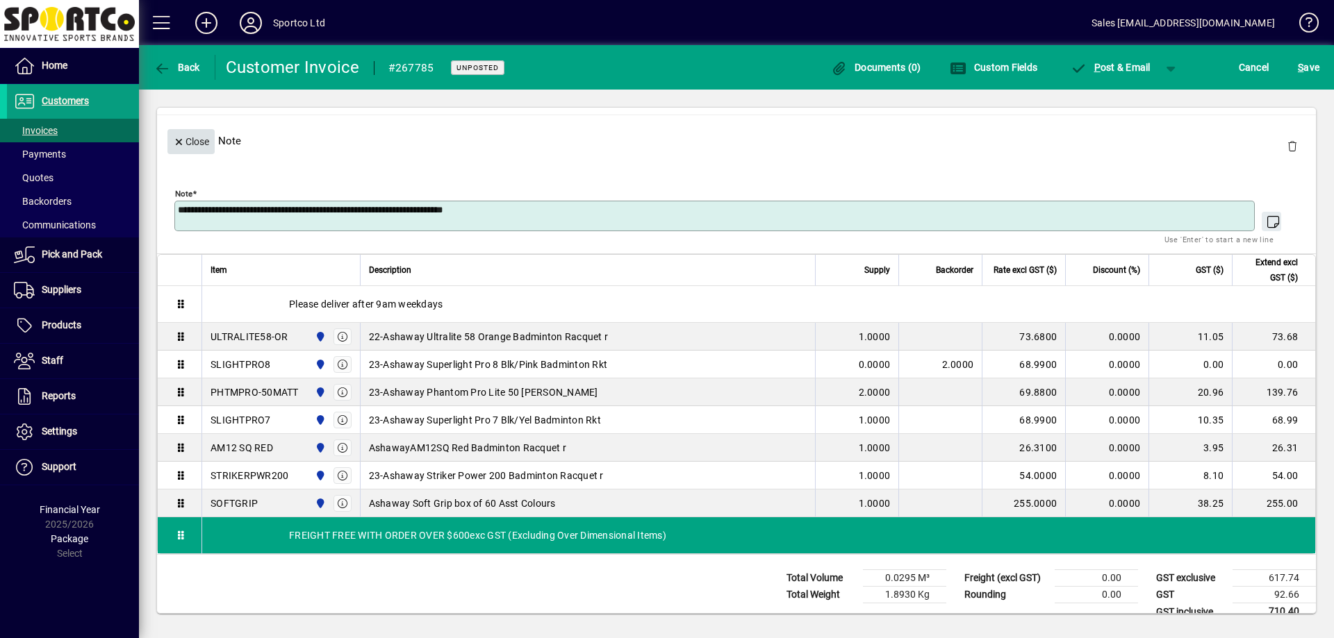
click at [191, 141] on span "Close" at bounding box center [191, 142] width 36 height 23
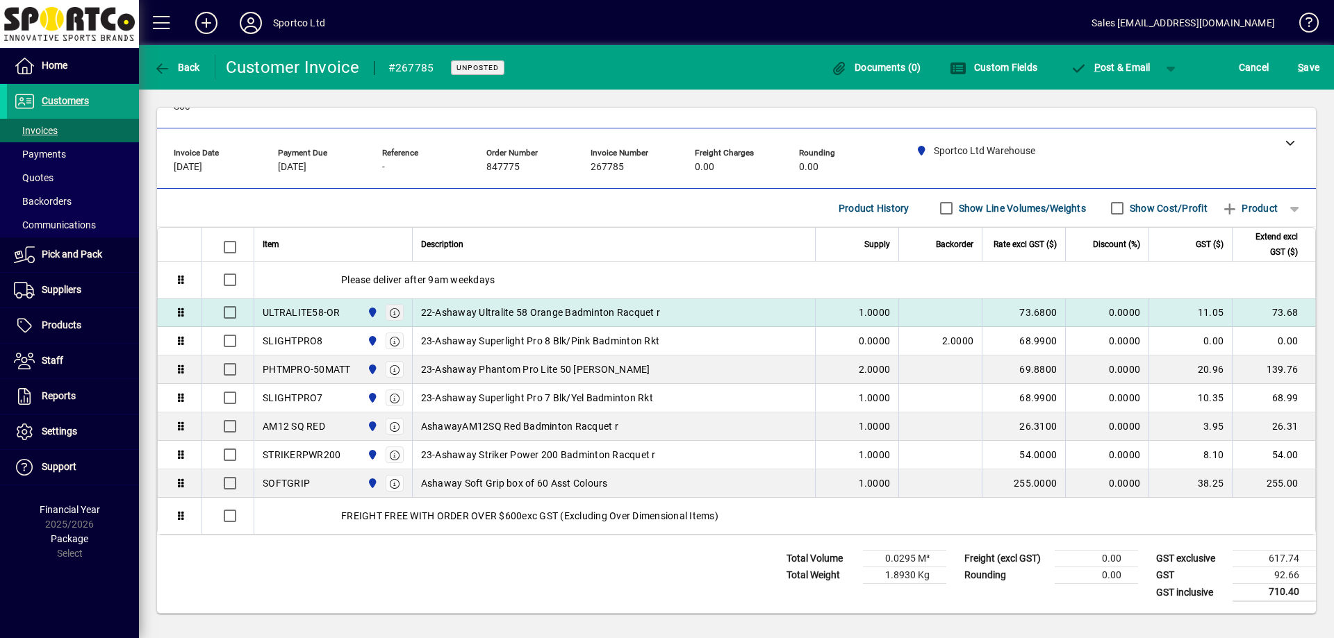
scroll to position [51, 0]
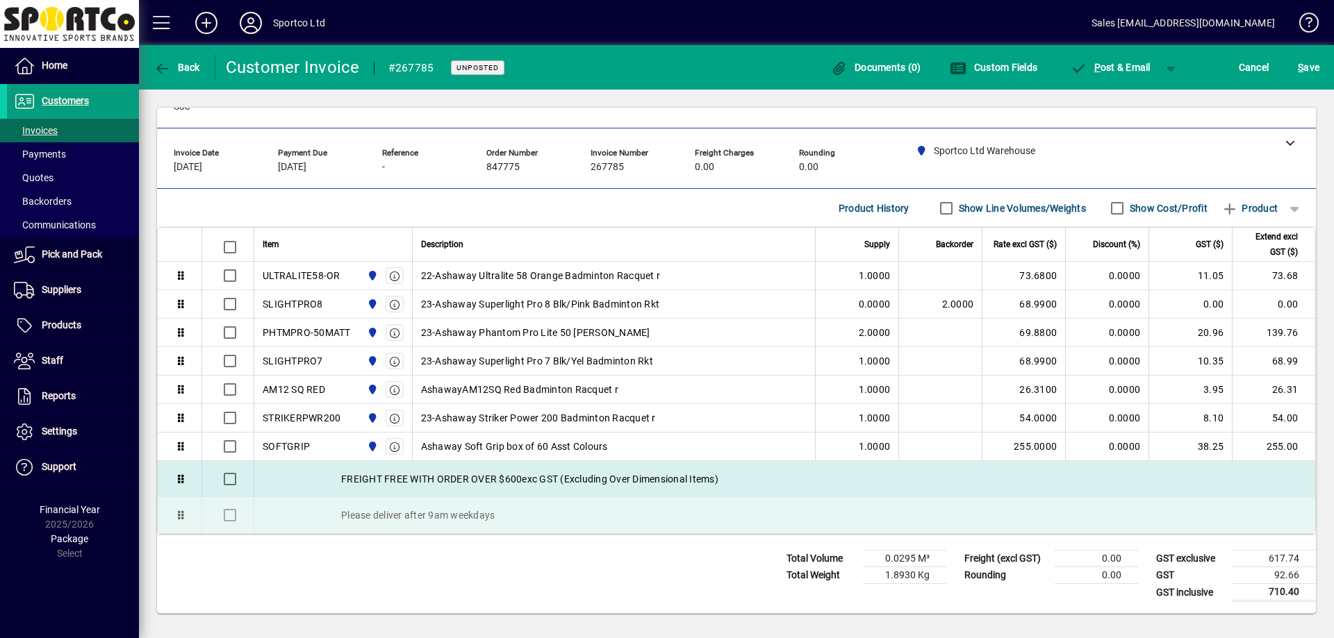
drag, startPoint x: 417, startPoint y: 280, endPoint x: 379, endPoint y: 512, distance: 235.2
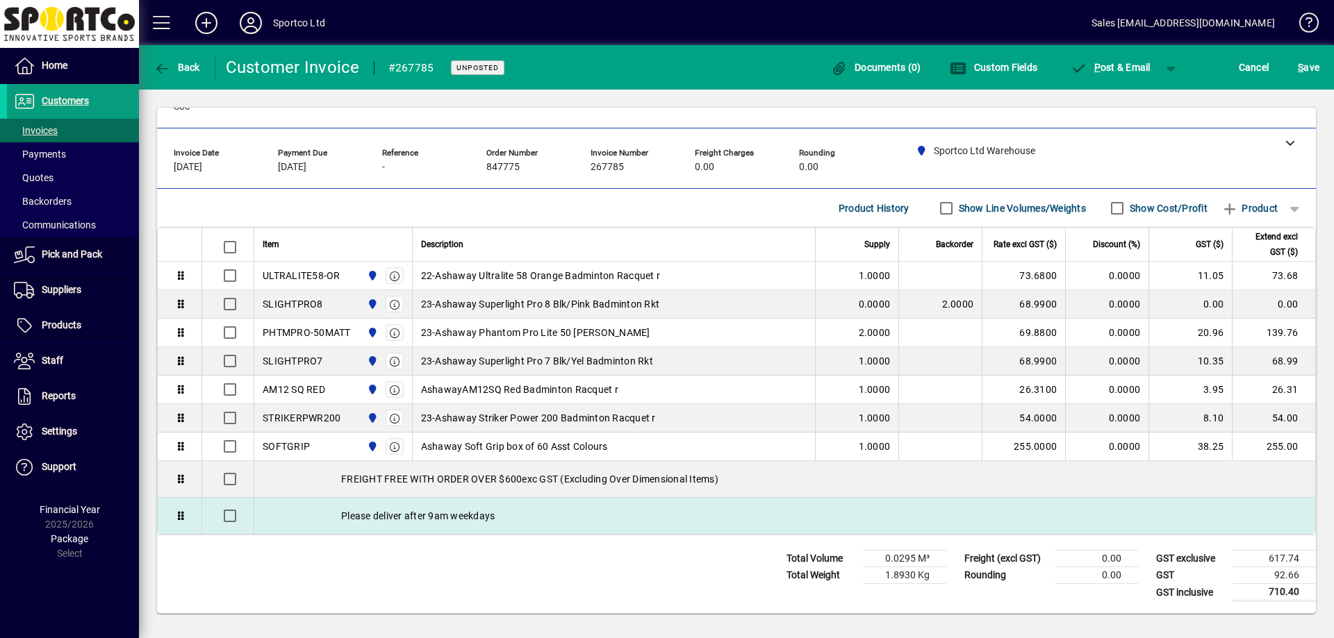
click at [391, 518] on div "Please deliver after 9am weekdays" at bounding box center [784, 516] width 1061 height 36
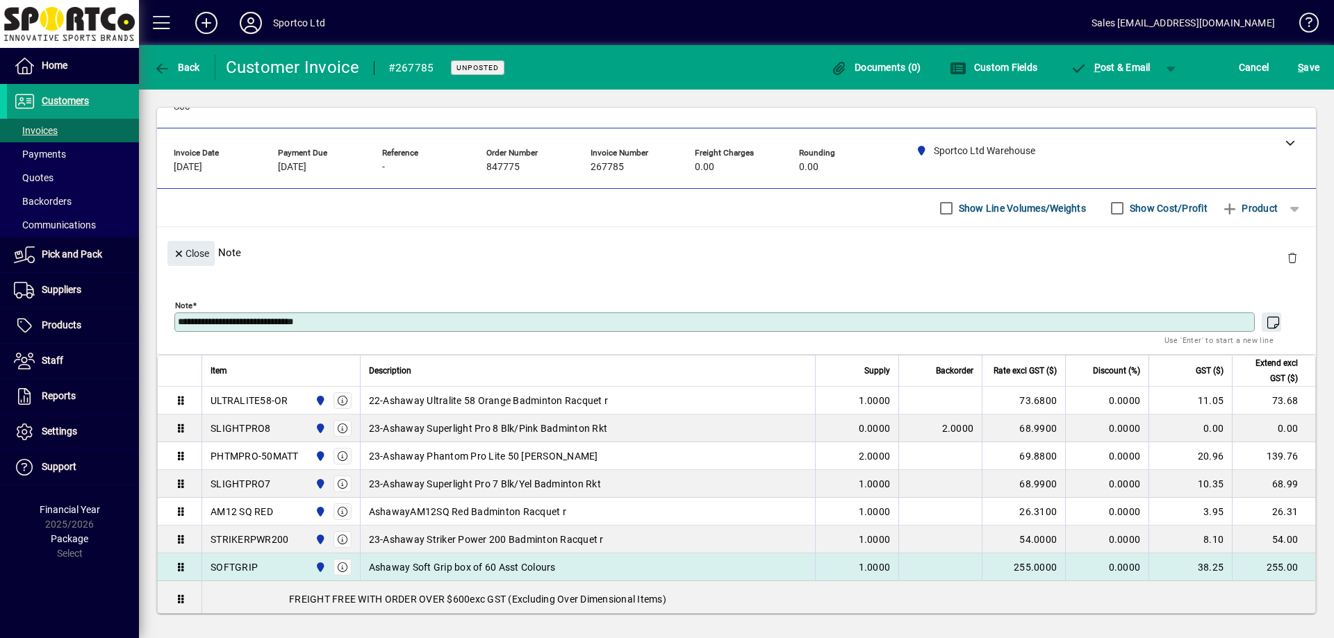
scroll to position [163, 0]
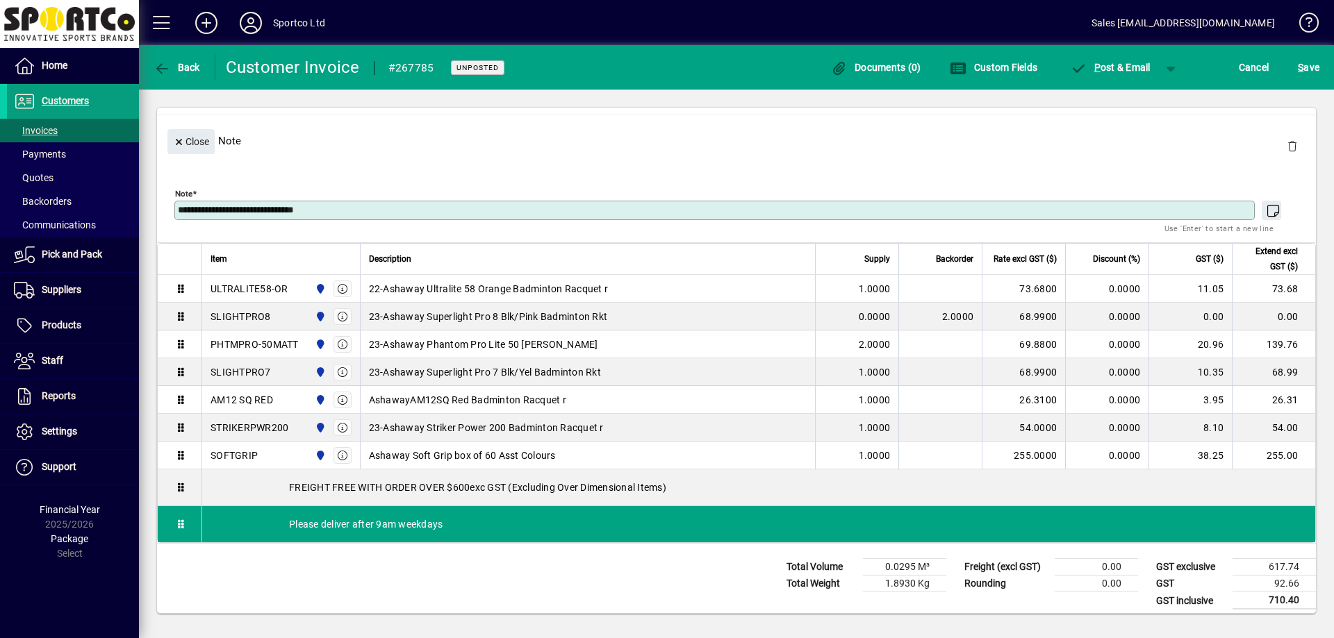
click at [179, 206] on textarea "**********" at bounding box center [716, 210] width 1076 height 11
type textarea "**********"
click at [185, 147] on span "Close" at bounding box center [191, 142] width 36 height 23
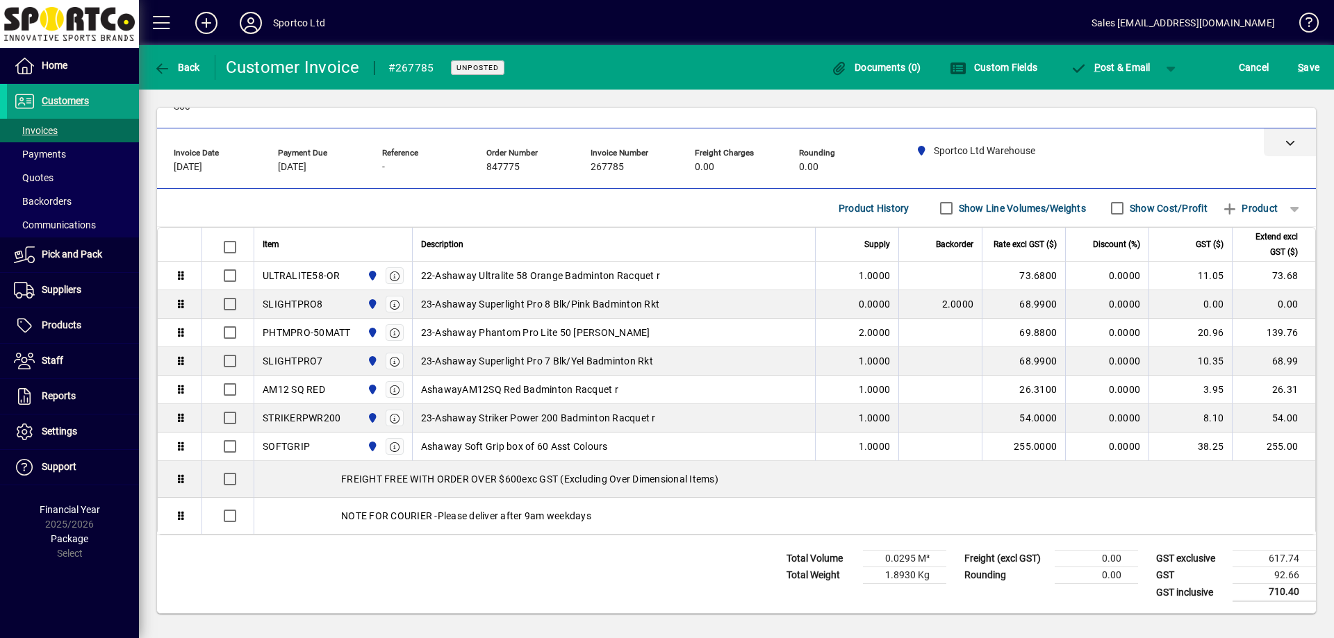
scroll to position [51, 0]
click at [1303, 74] on span "S ave" at bounding box center [1309, 67] width 22 height 22
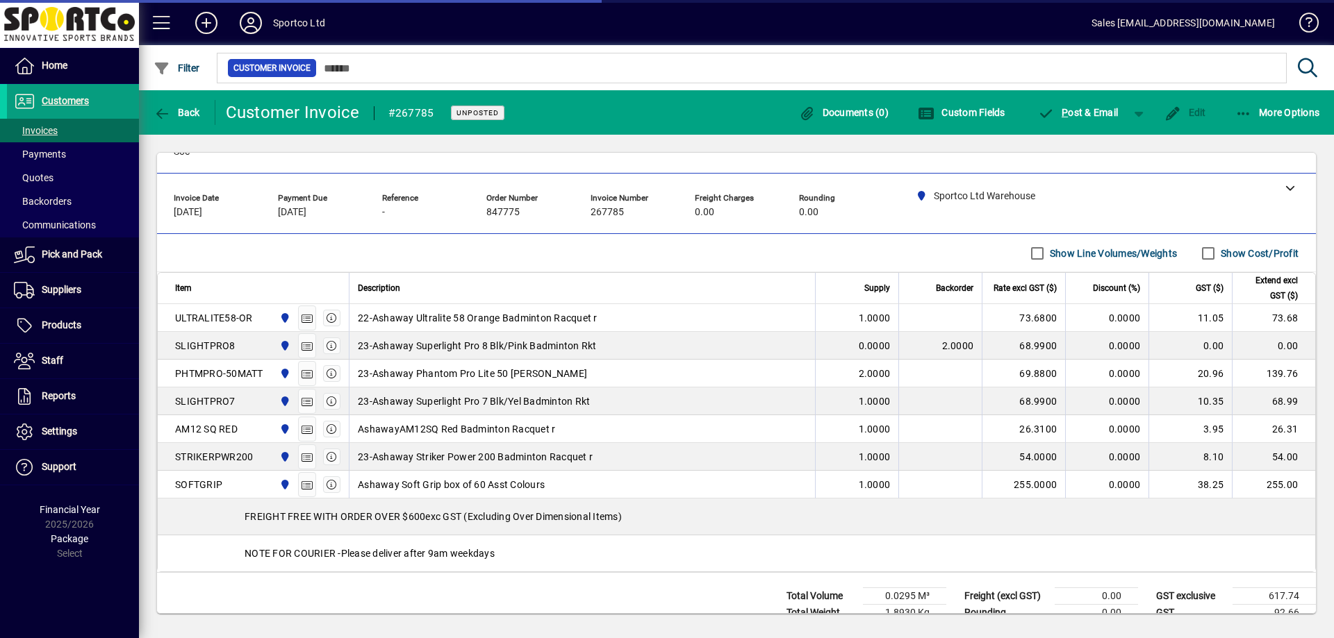
scroll to position [88, 0]
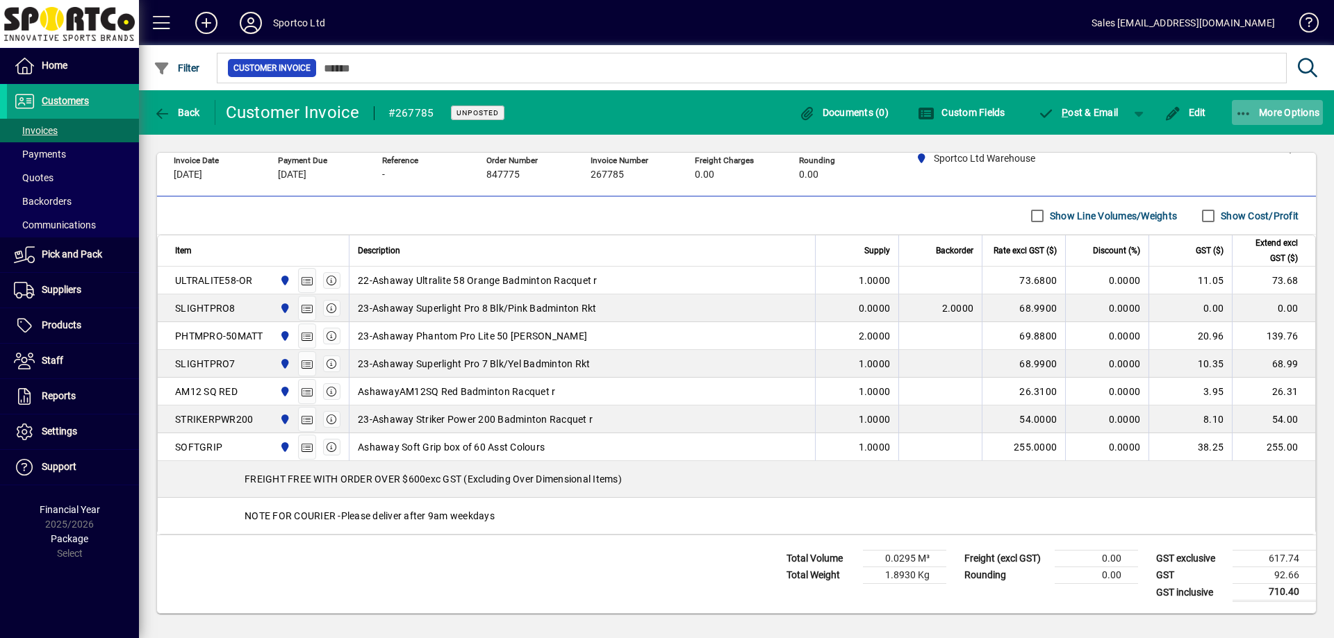
click at [1273, 116] on span "More Options" at bounding box center [1277, 112] width 85 height 11
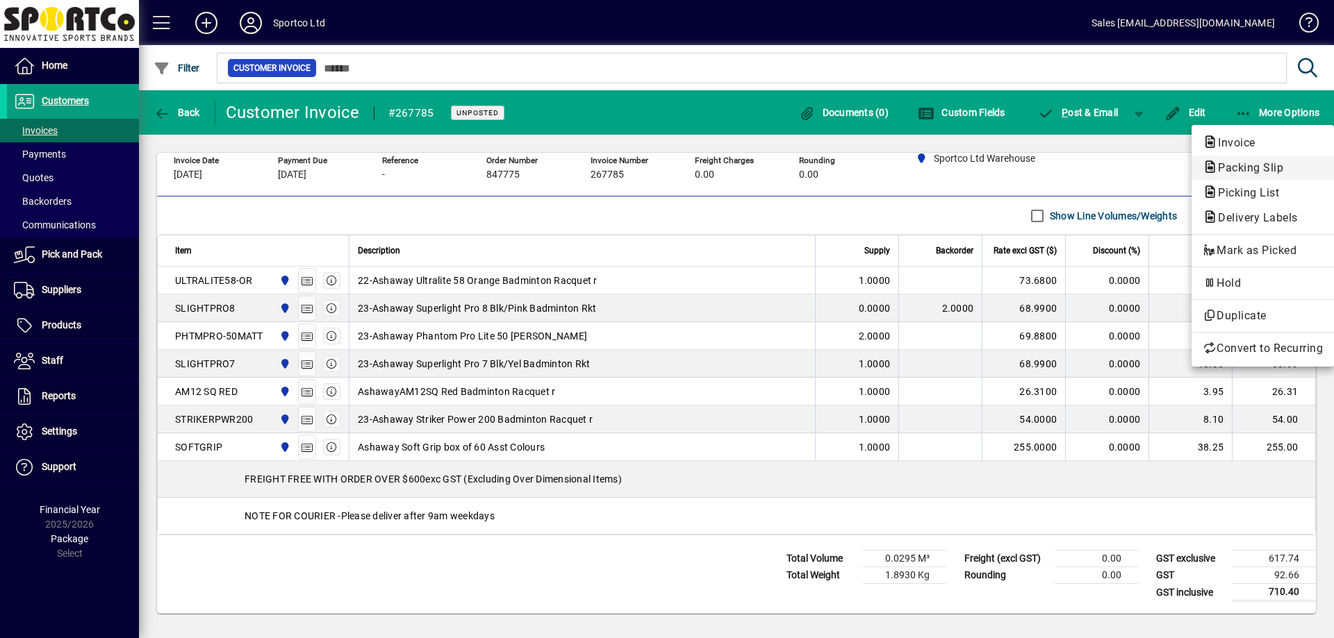
click at [1247, 170] on span "Packing Slip" at bounding box center [1247, 167] width 88 height 13
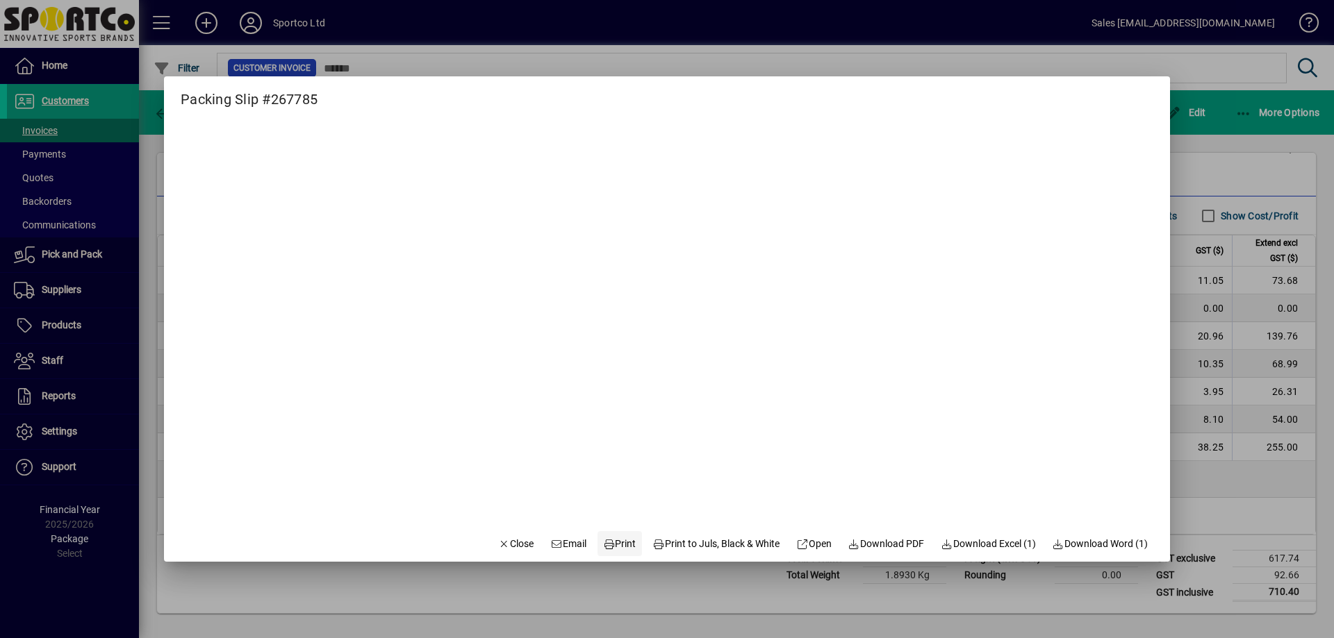
click at [615, 545] on span "Print" at bounding box center [619, 544] width 33 height 15
click at [498, 545] on span "Close" at bounding box center [516, 544] width 36 height 15
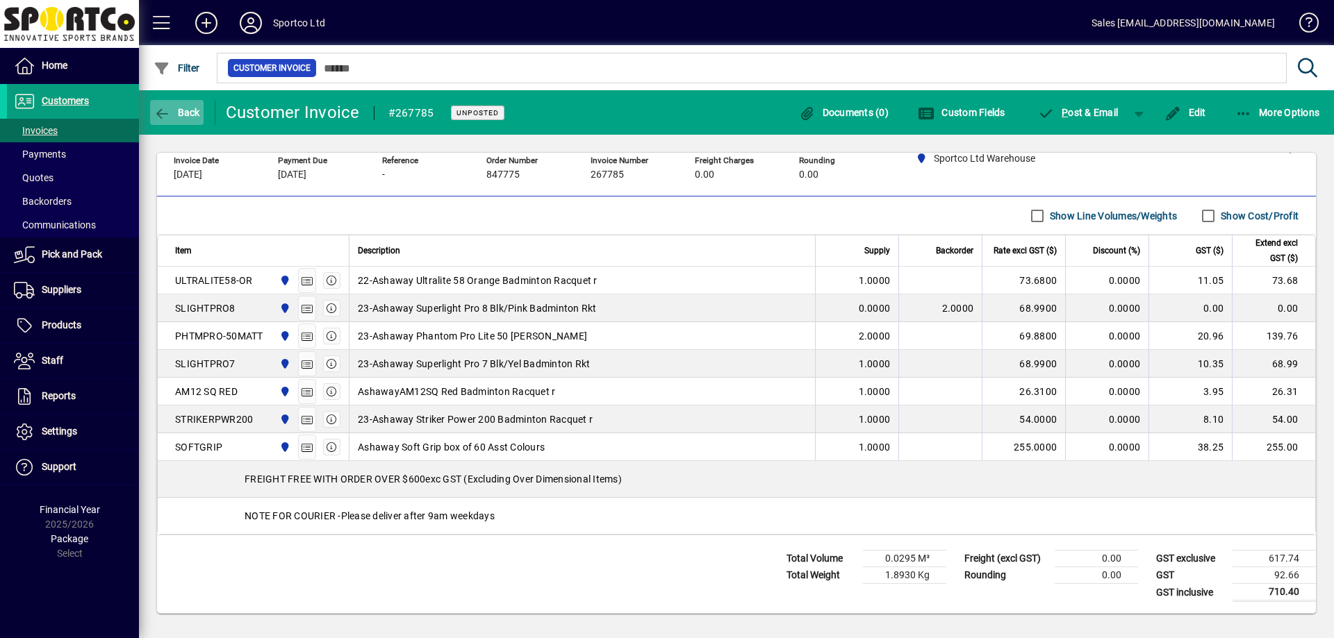
click at [181, 113] on span "Back" at bounding box center [177, 112] width 47 height 11
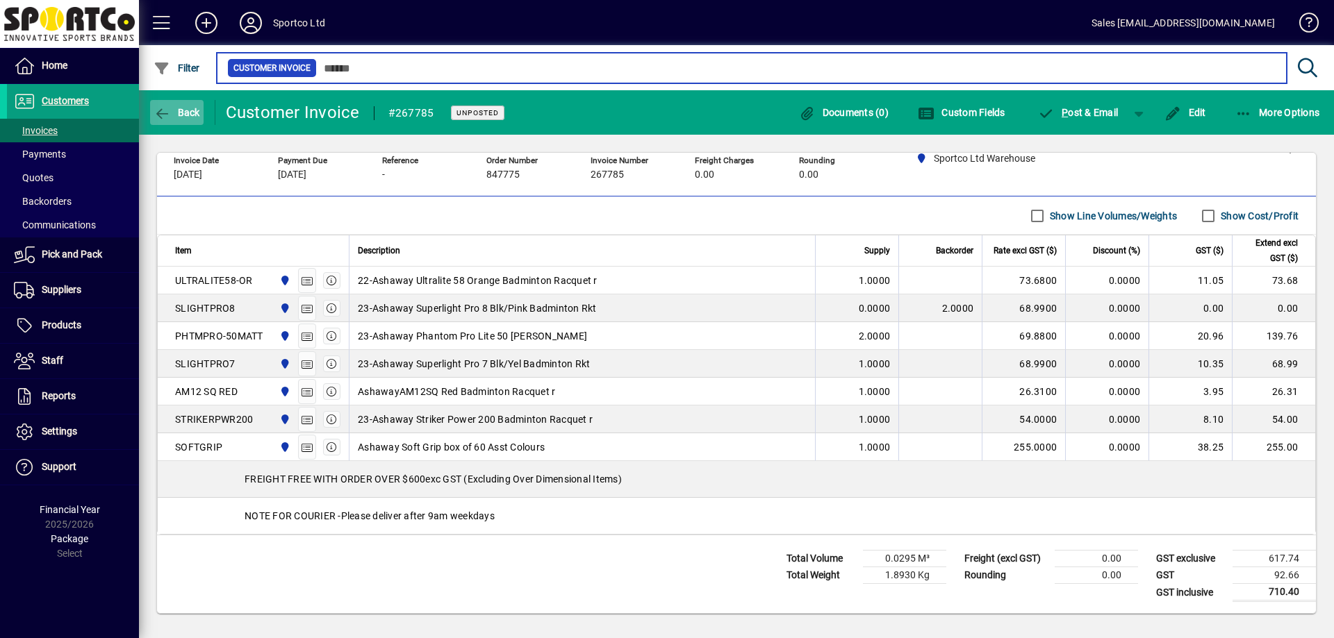
type input "*****"
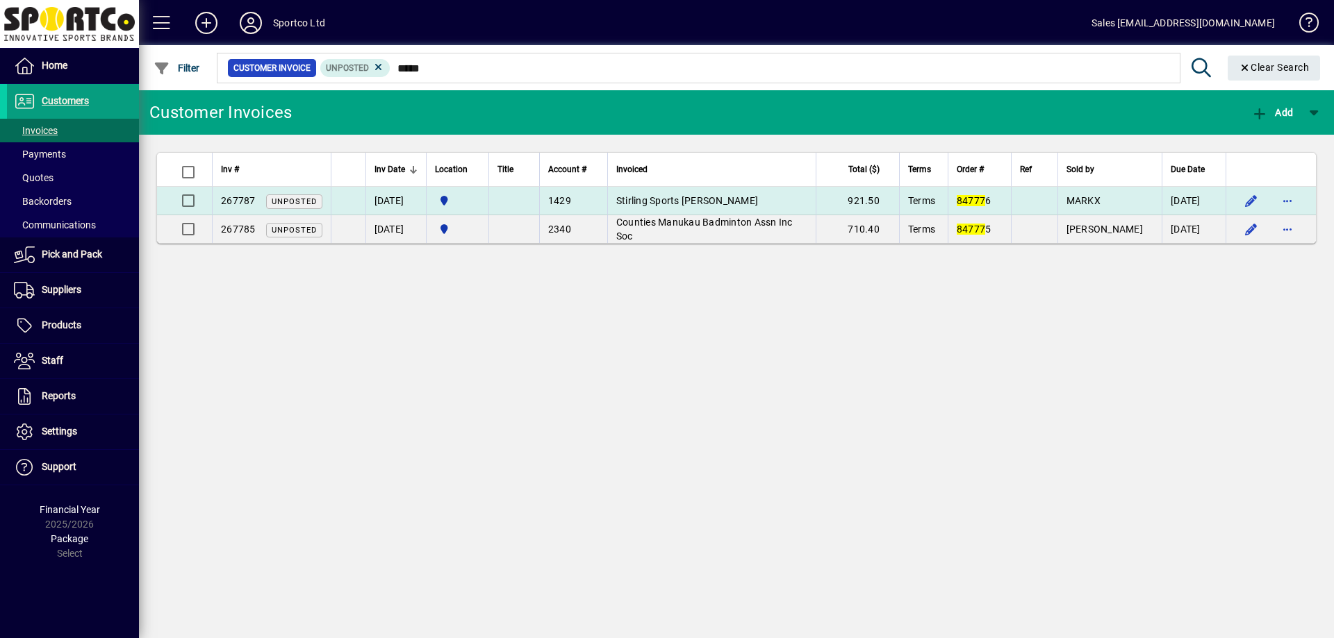
click at [706, 206] on td "Stirling Sports [PERSON_NAME]" at bounding box center [711, 201] width 208 height 28
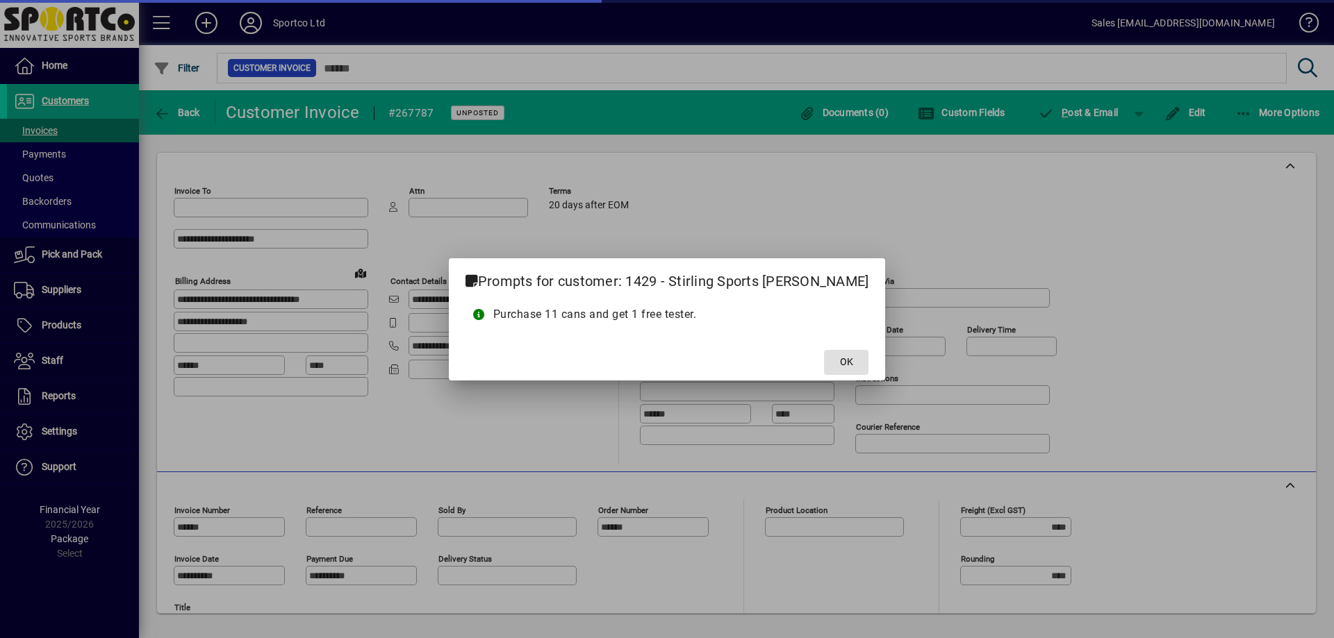
type input "**********"
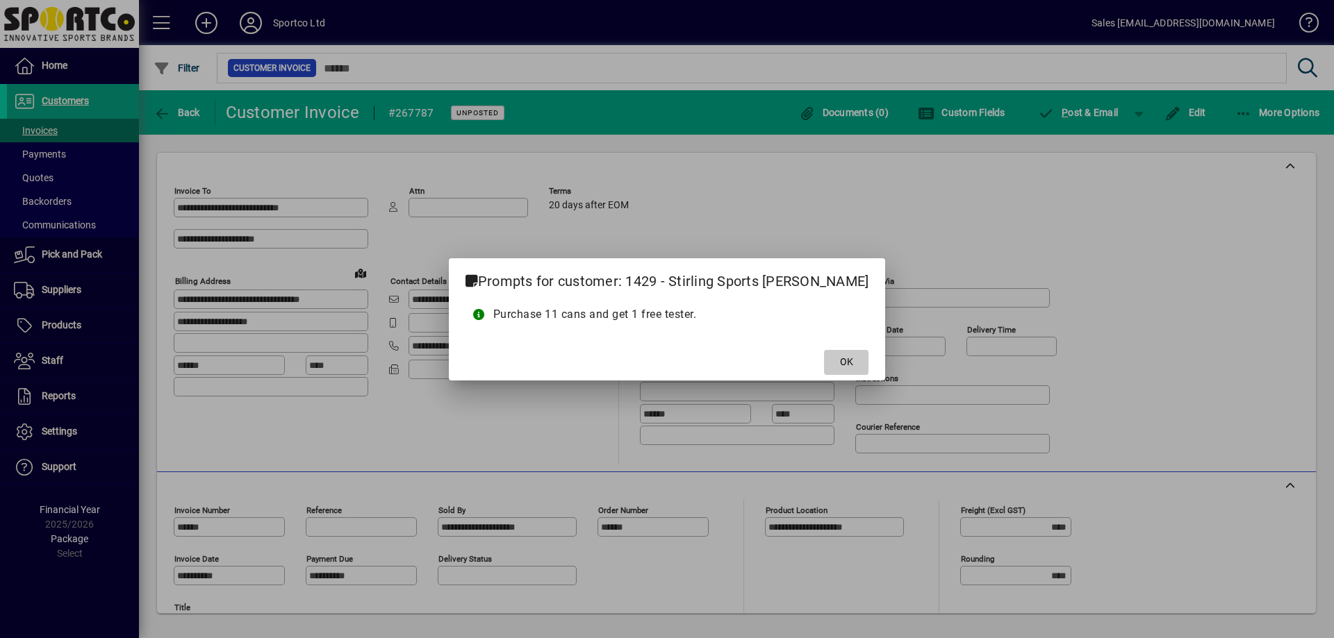
click at [840, 359] on span "OK" at bounding box center [846, 362] width 13 height 15
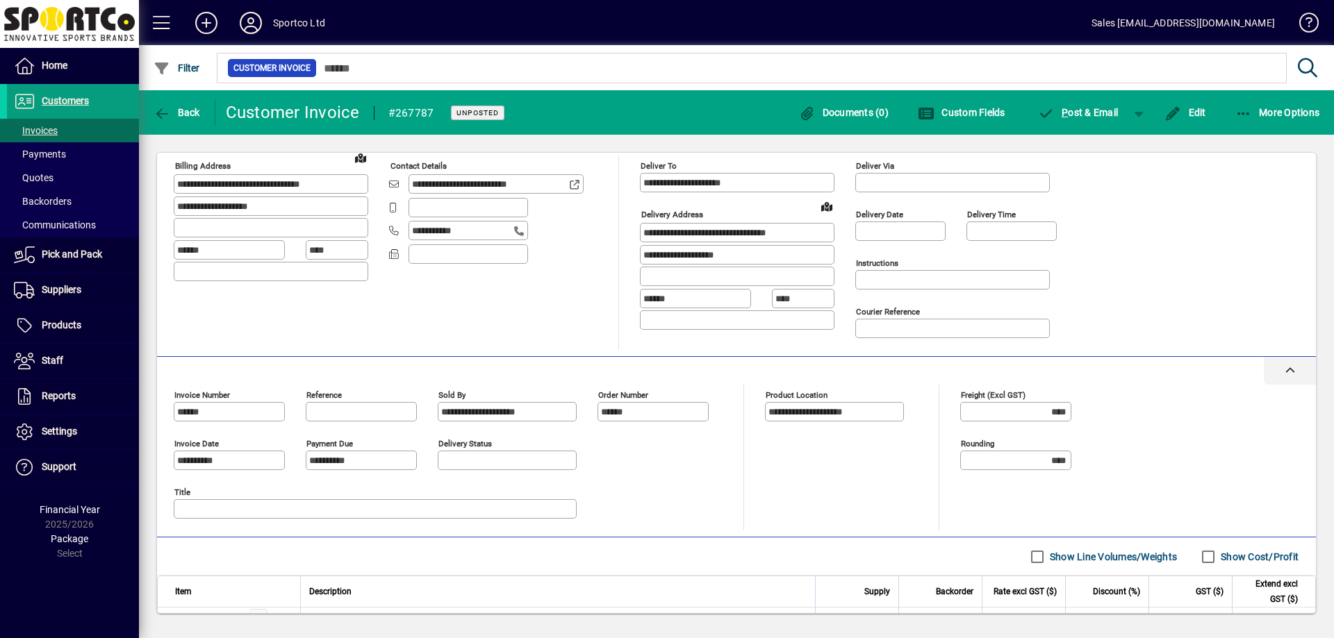
scroll to position [106, 0]
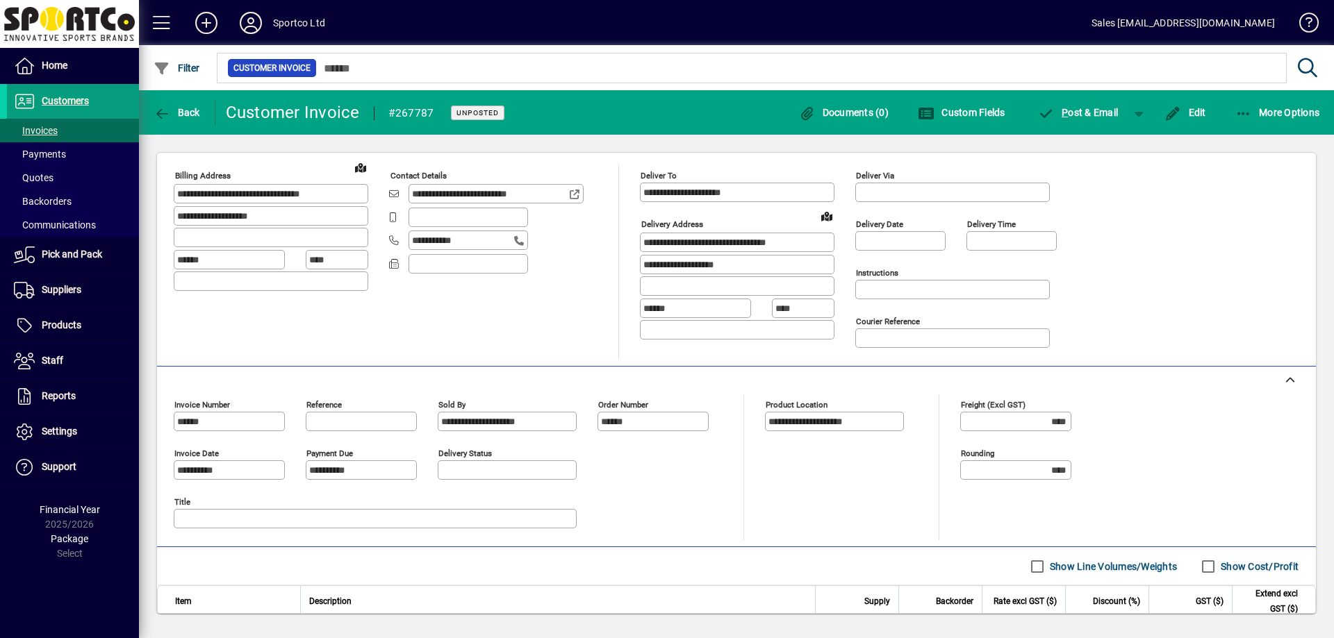
drag, startPoint x: 1200, startPoint y: 112, endPoint x: 1294, endPoint y: 302, distance: 211.3
click at [1201, 112] on span "Edit" at bounding box center [1185, 112] width 42 height 11
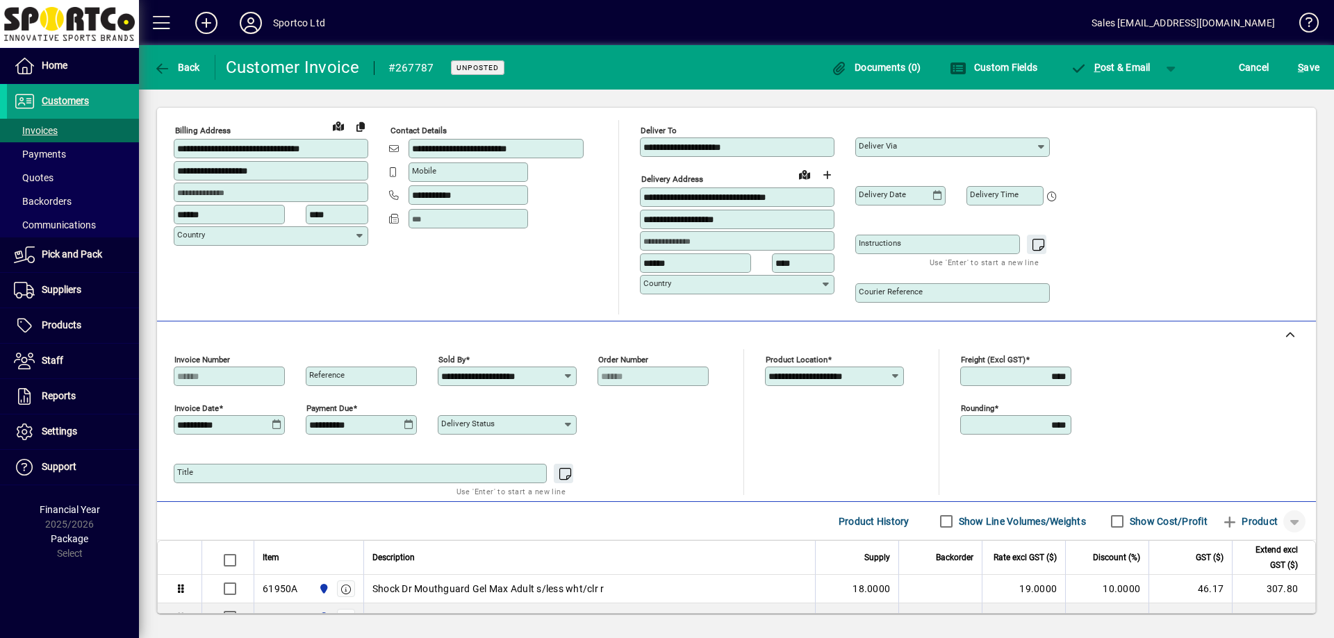
click at [1280, 522] on span "button" at bounding box center [1294, 521] width 33 height 33
click at [1240, 418] on span "Note" at bounding box center [1224, 417] width 35 height 17
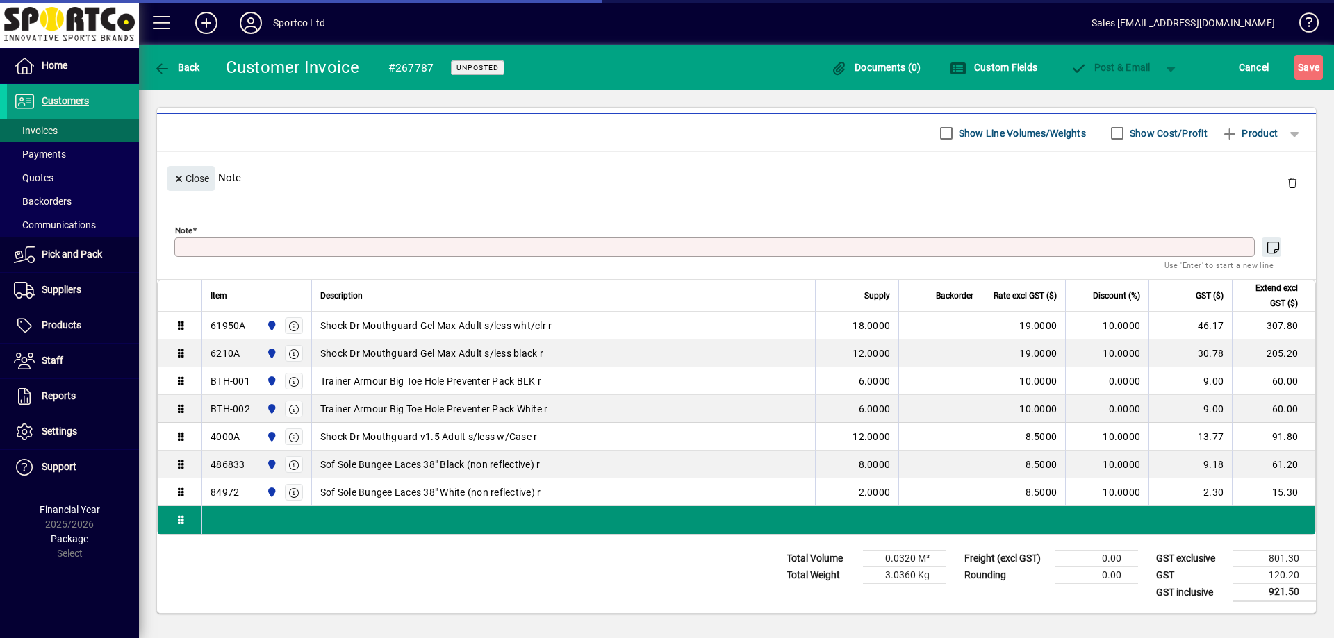
scroll to position [115, 0]
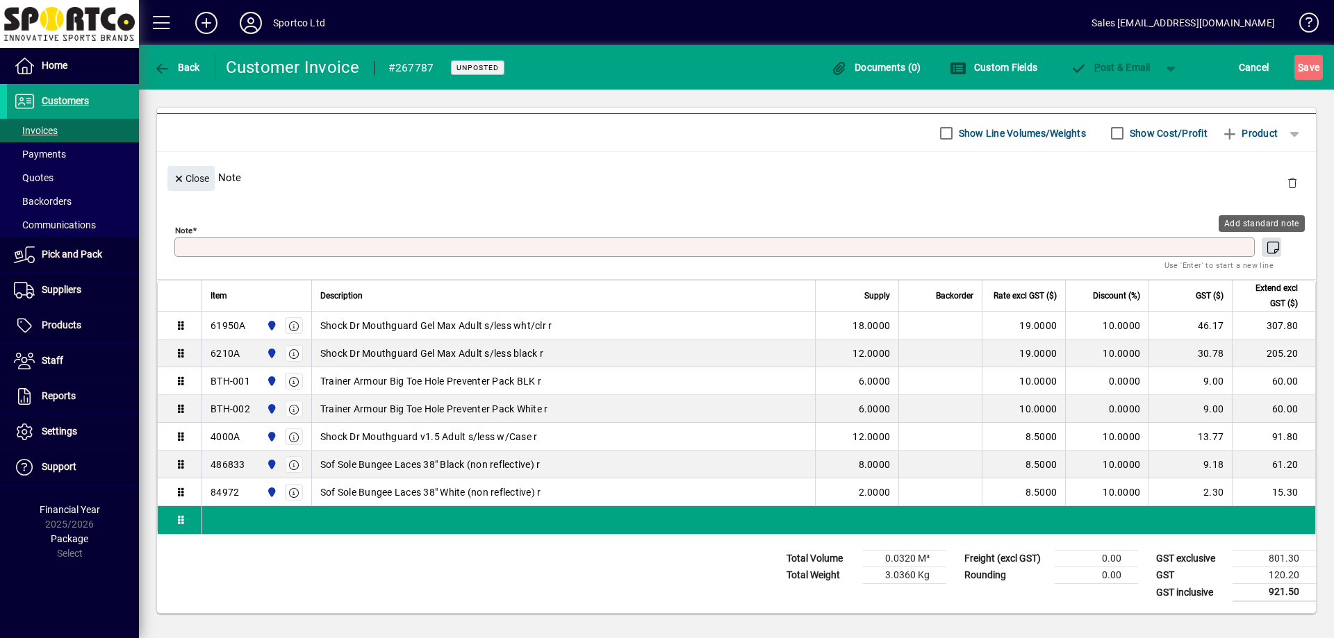
click at [1264, 249] on icon "button" at bounding box center [1272, 248] width 17 height 14
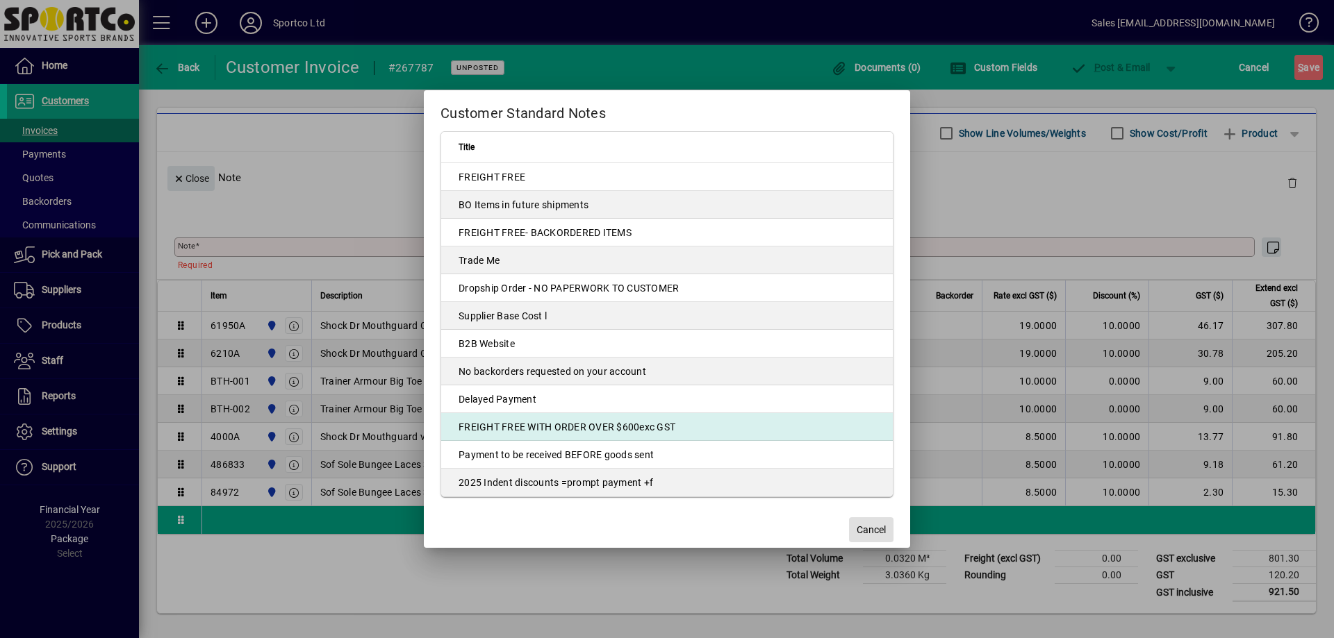
click at [558, 424] on td "FREIGHT FREE WITH ORDER OVER $600exc GST" at bounding box center [667, 427] width 452 height 28
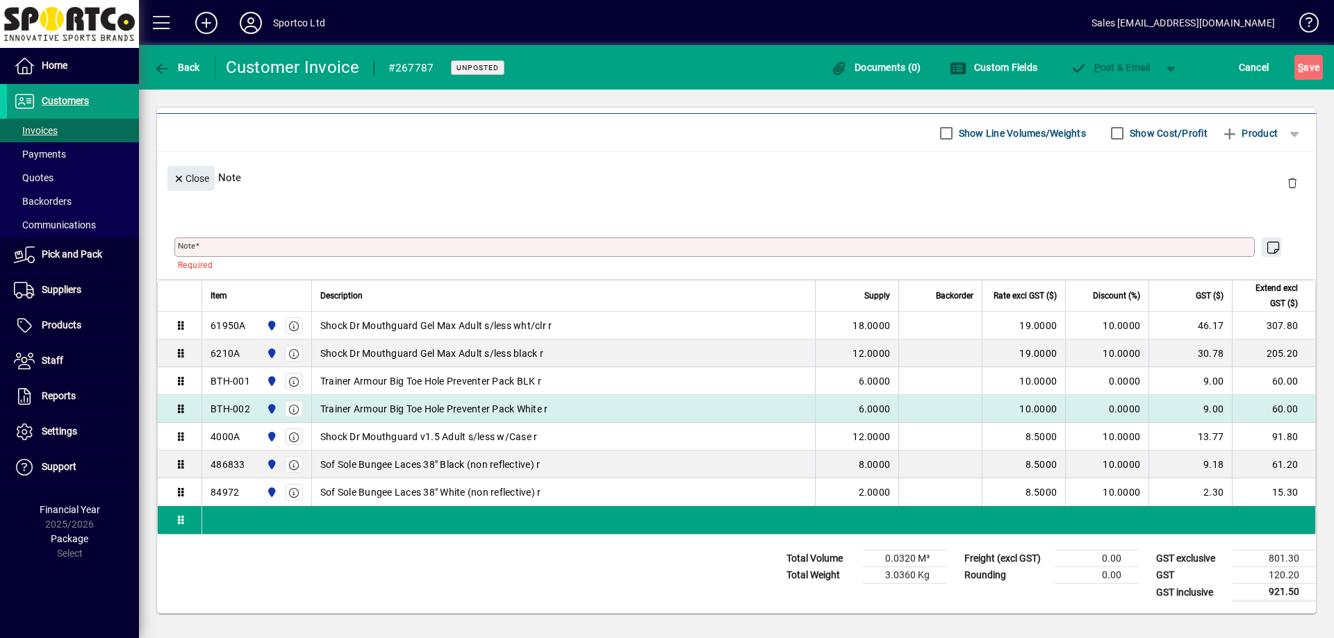
type textarea "**********"
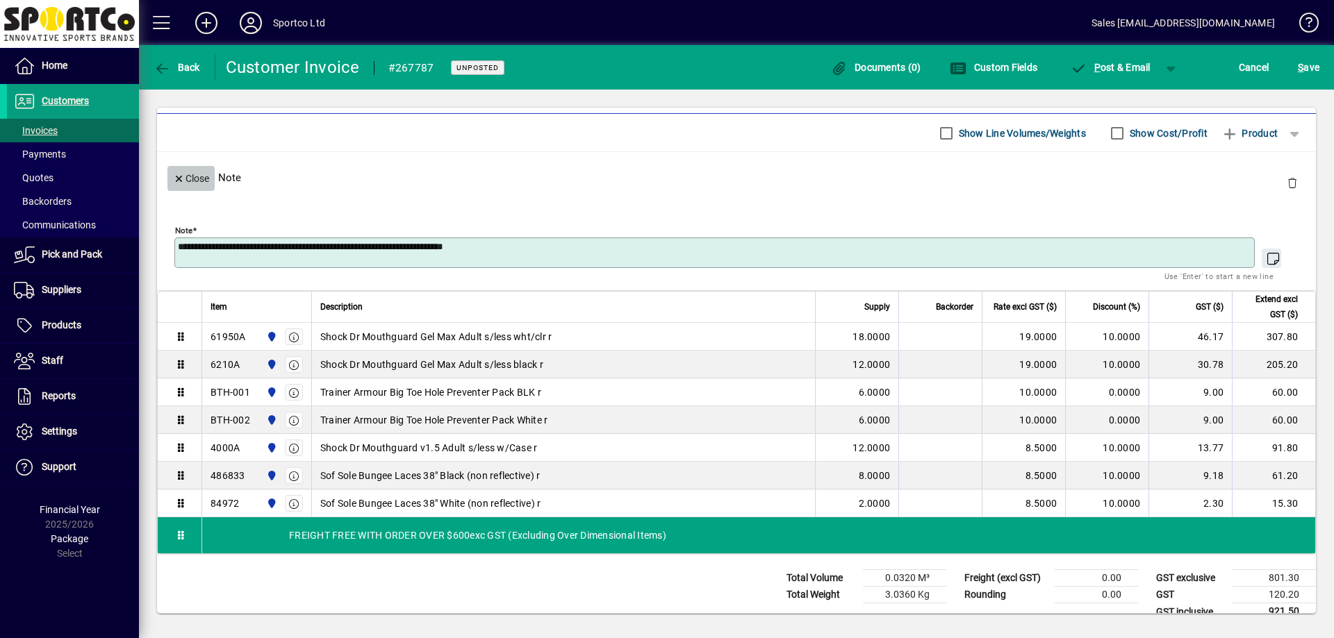
click at [190, 181] on span "Close" at bounding box center [191, 178] width 36 height 23
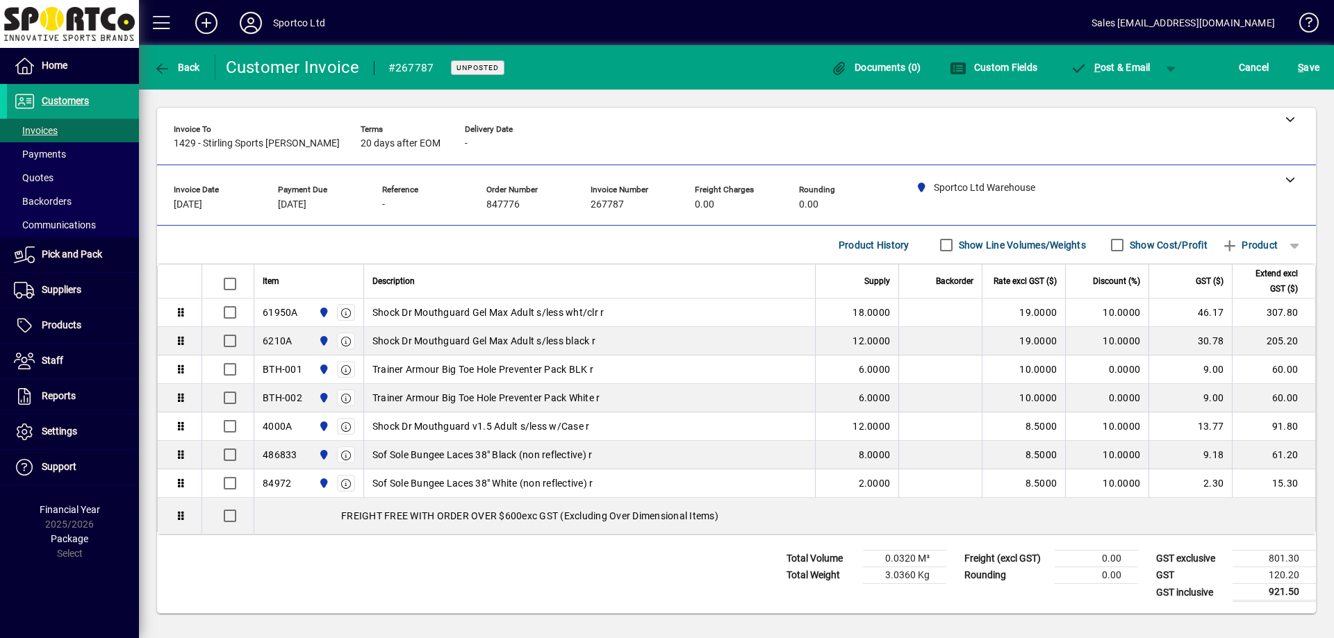
scroll to position [0, 0]
click at [1298, 64] on span "S" at bounding box center [1301, 67] width 6 height 11
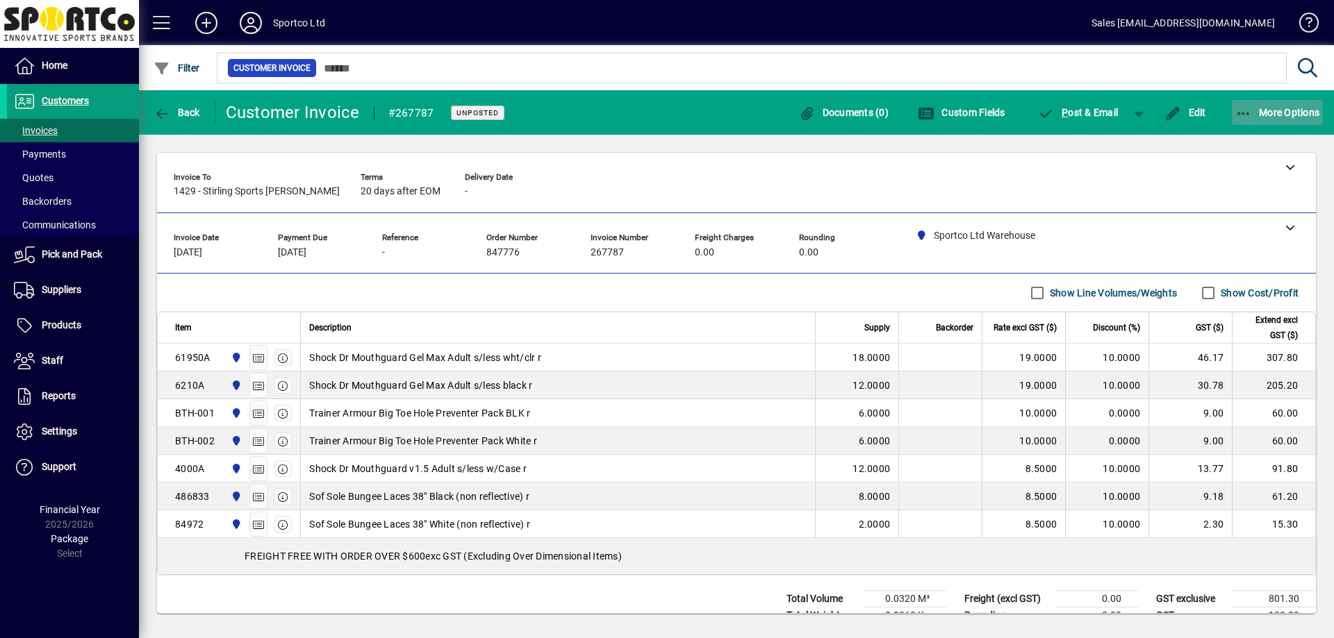
click at [1266, 108] on span "More Options" at bounding box center [1277, 112] width 85 height 11
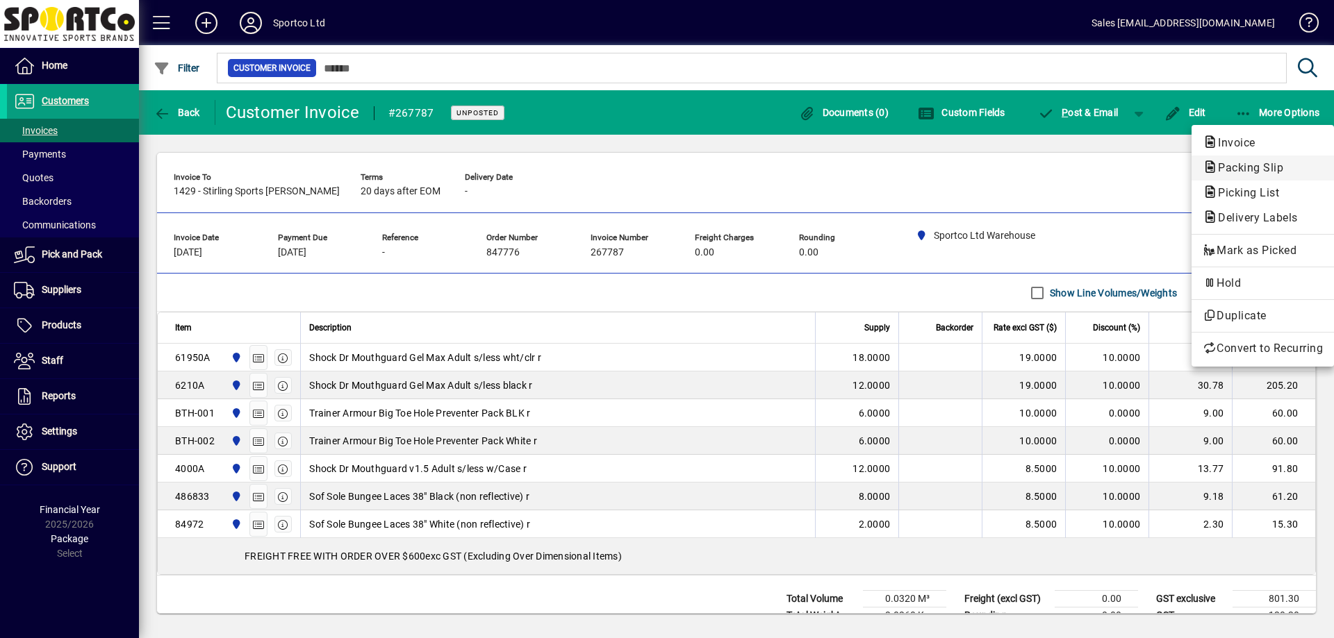
click at [1242, 168] on span "Packing Slip" at bounding box center [1247, 167] width 88 height 13
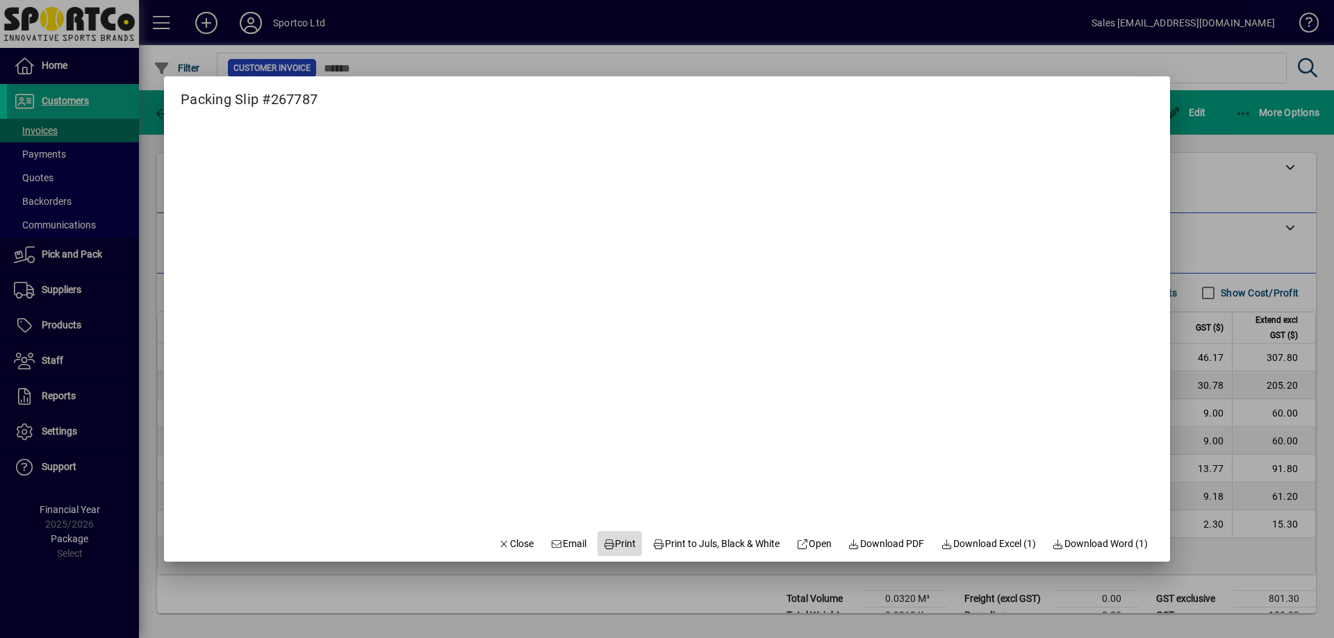
click at [615, 548] on span "Print" at bounding box center [619, 544] width 33 height 15
click at [502, 549] on span "Close" at bounding box center [516, 544] width 36 height 15
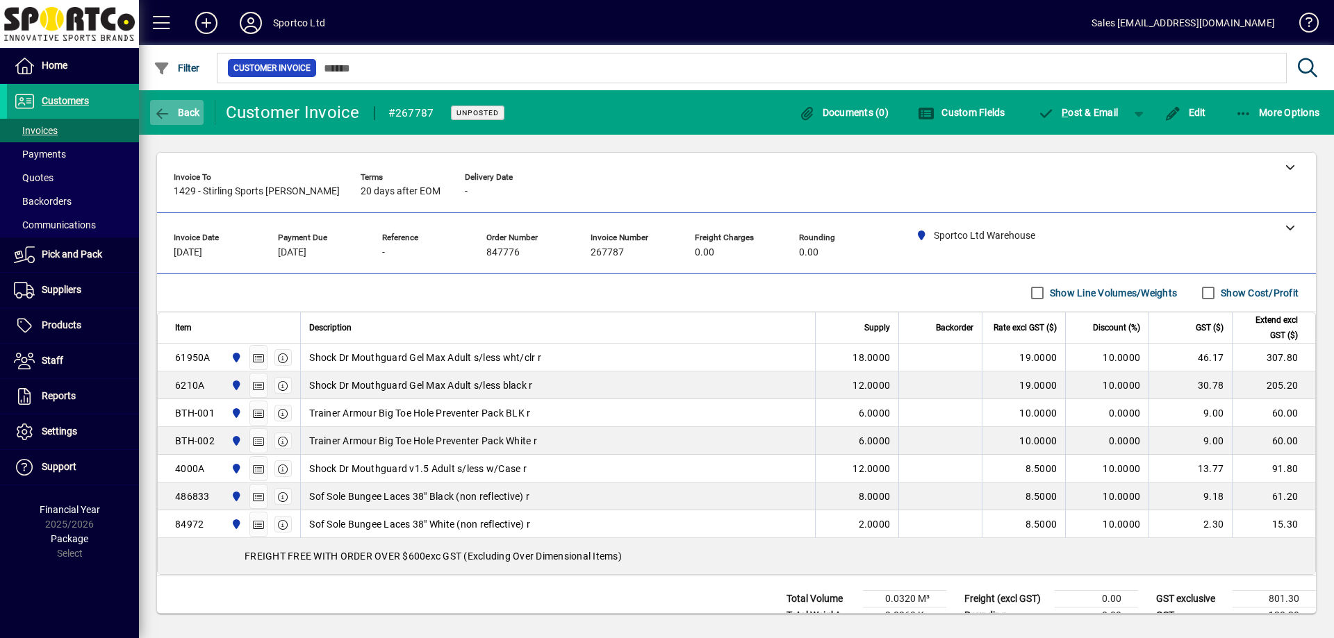
click at [179, 116] on span "Back" at bounding box center [177, 112] width 47 height 11
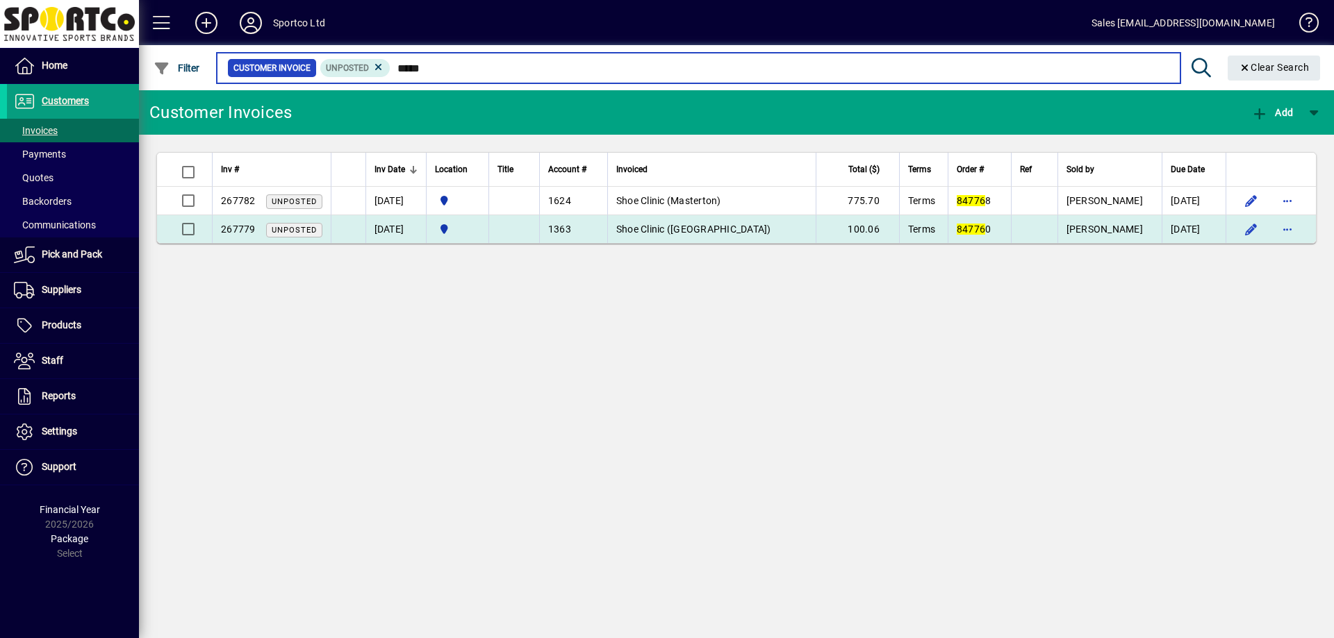
type input "*****"
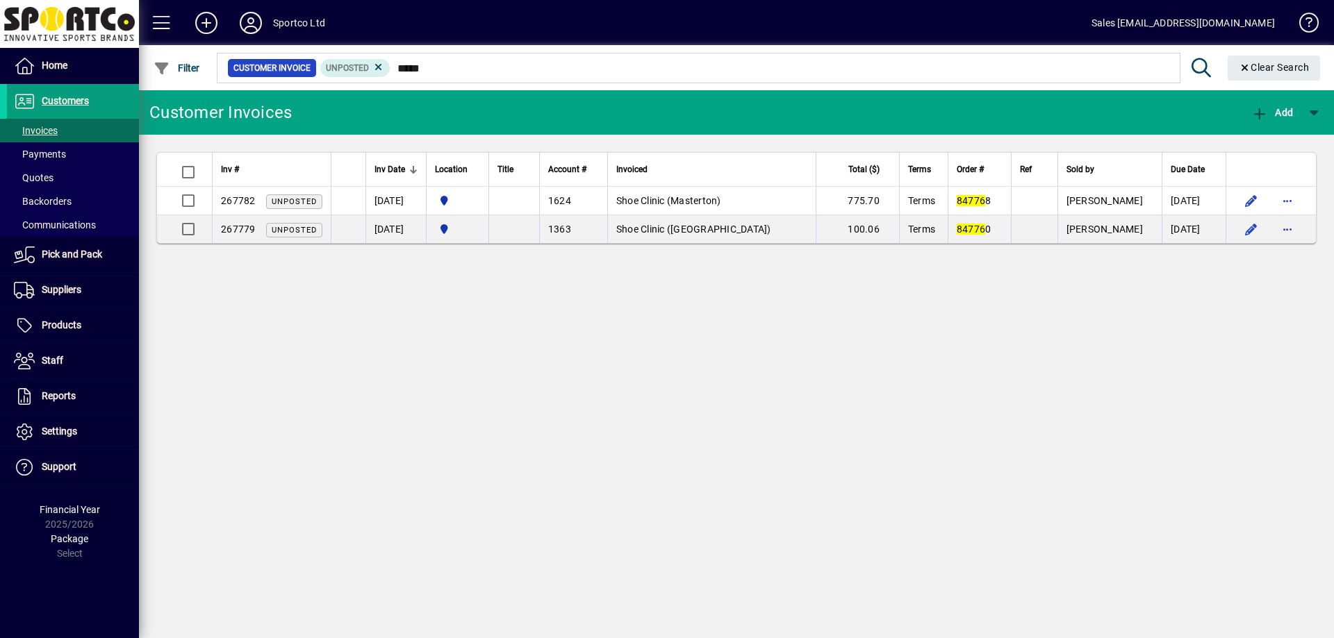
drag, startPoint x: 658, startPoint y: 228, endPoint x: 673, endPoint y: 231, distance: 15.7
click at [657, 228] on span "Shoe Clinic ([GEOGRAPHIC_DATA])" at bounding box center [693, 229] width 155 height 11
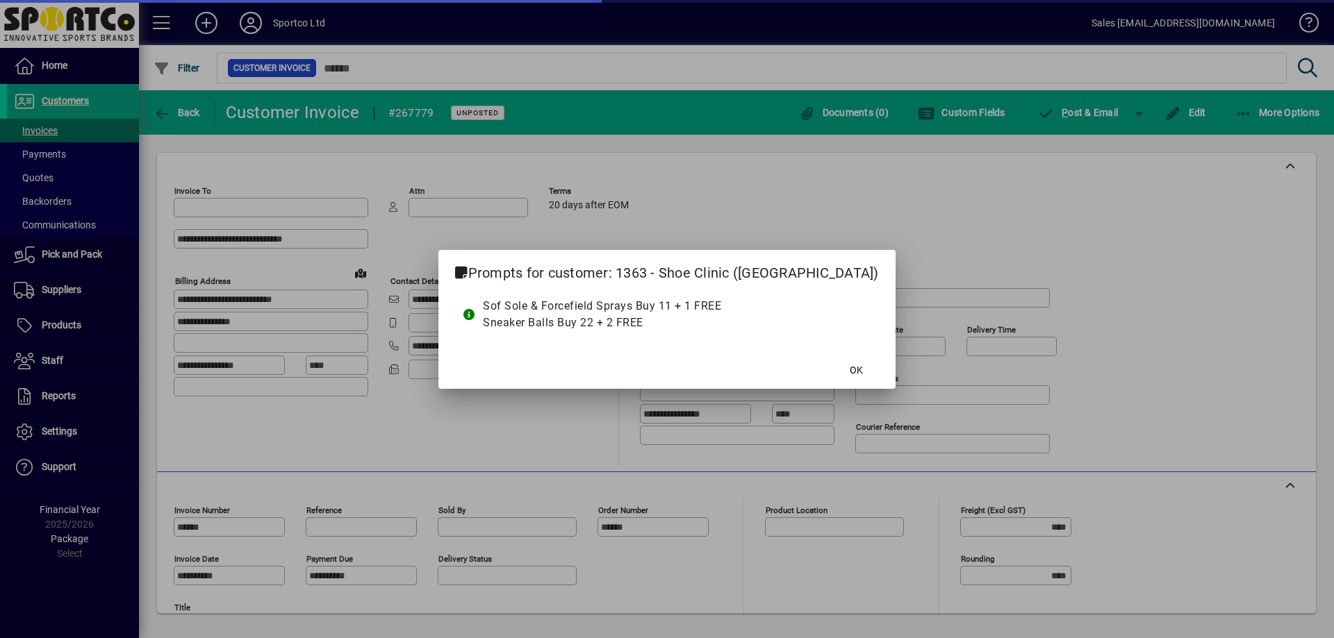
type input "**********"
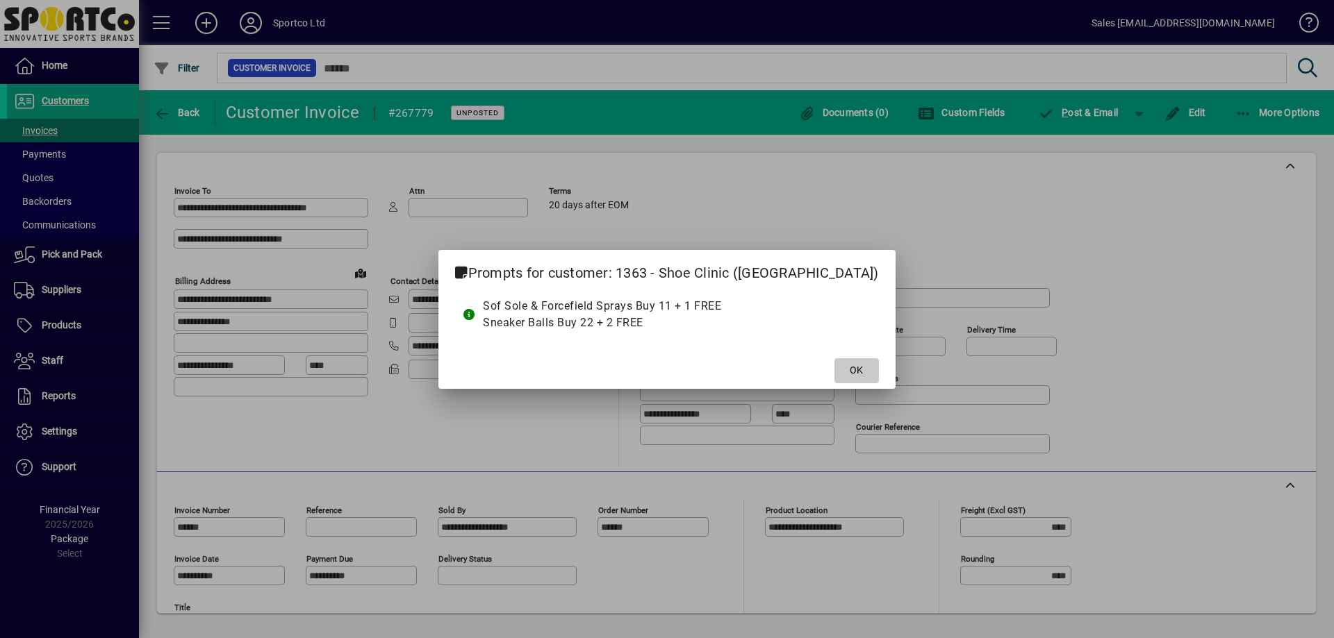
click at [854, 379] on span at bounding box center [856, 370] width 44 height 33
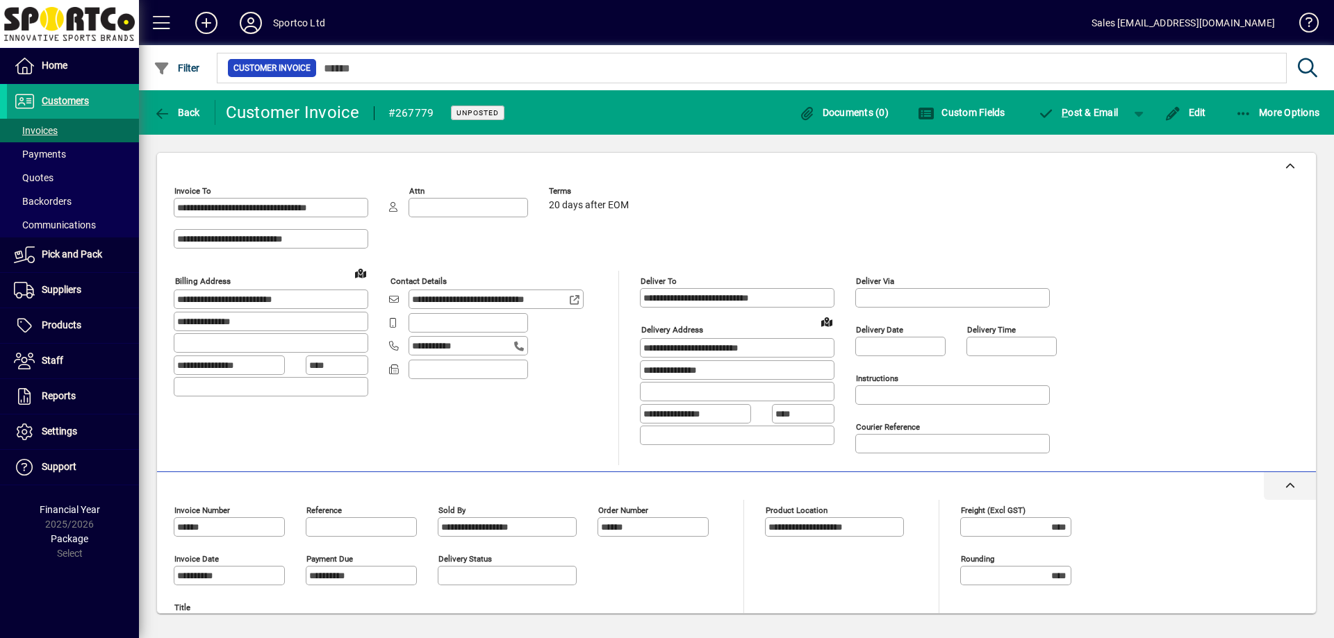
scroll to position [208, 0]
